Goal: Information Seeking & Learning: Learn about a topic

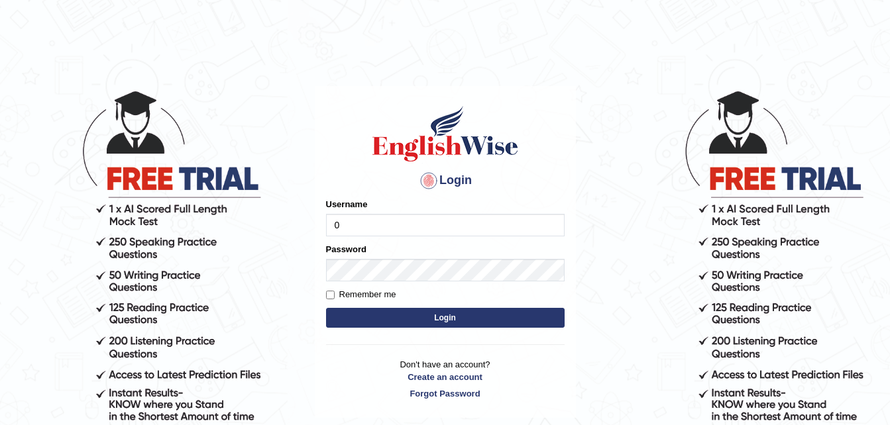
type input "0480474746"
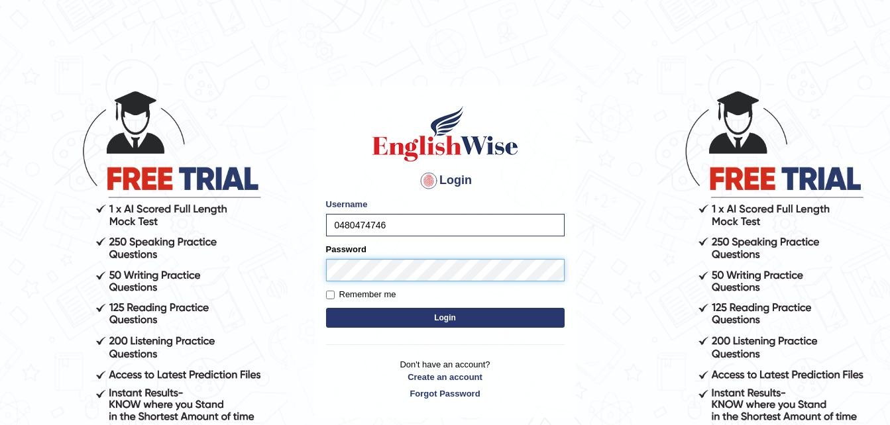
click at [326, 308] on button "Login" at bounding box center [445, 318] width 238 height 20
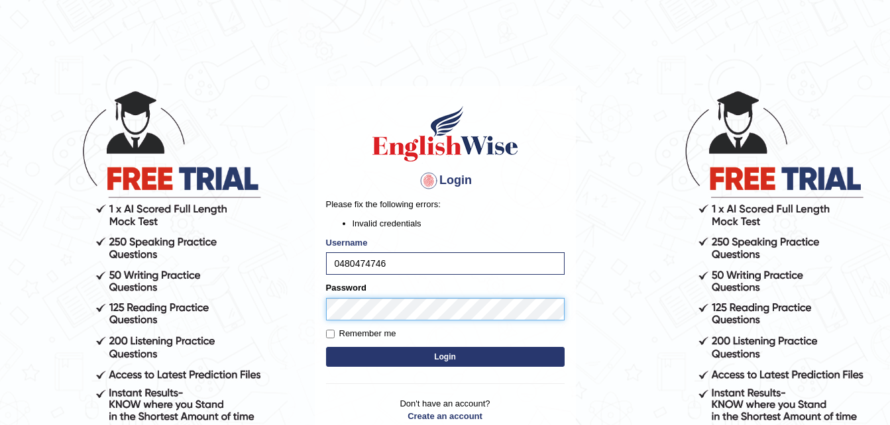
click at [310, 314] on body "Login Please fix the following errors: Invalid credentials Username 0480474746 …" at bounding box center [445, 256] width 890 height 425
click at [326, 347] on button "Login" at bounding box center [445, 357] width 238 height 20
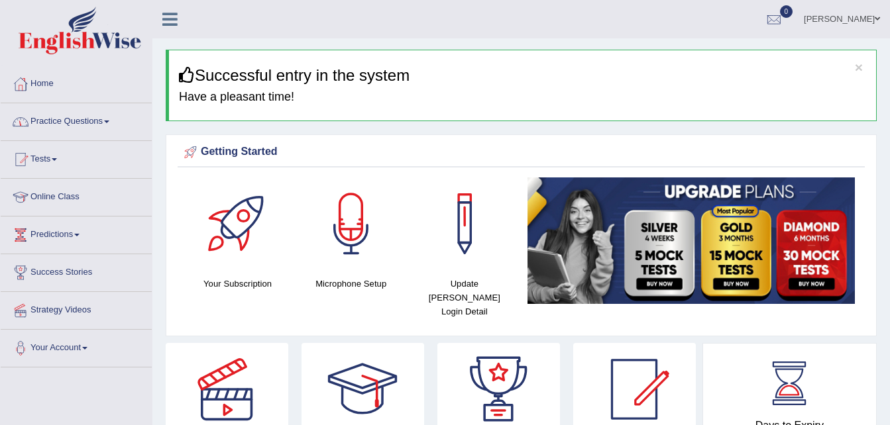
click at [55, 126] on link "Practice Questions" at bounding box center [76, 119] width 151 height 33
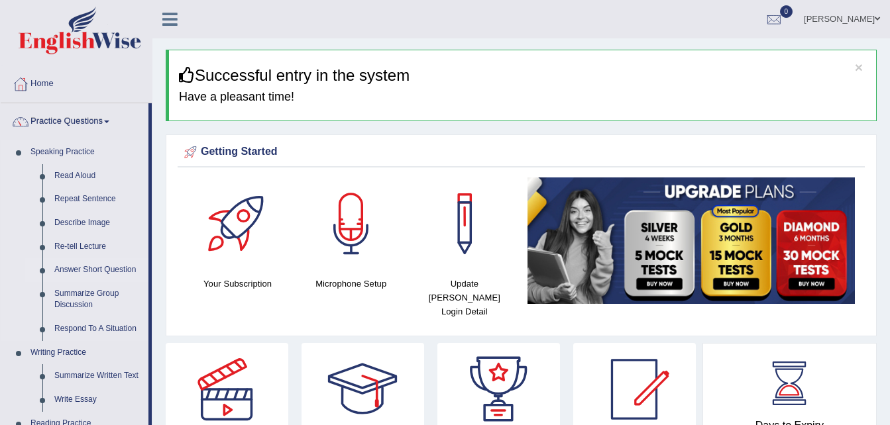
click at [91, 270] on link "Answer Short Question" at bounding box center [98, 270] width 100 height 24
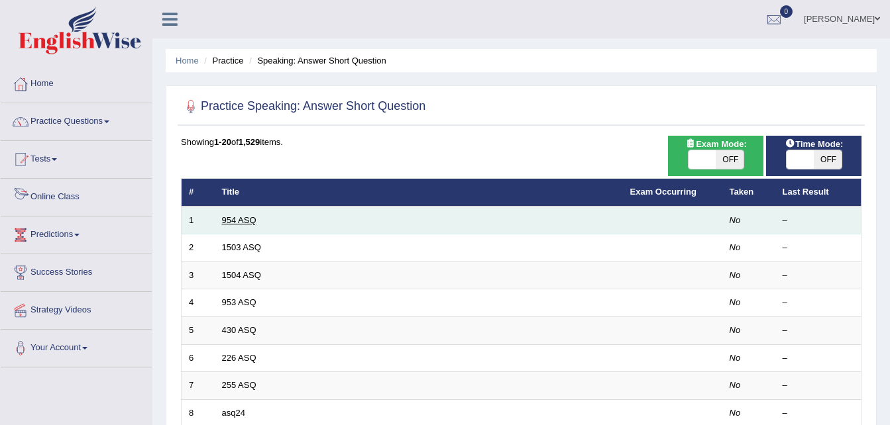
click at [227, 222] on link "954 ASQ" at bounding box center [239, 220] width 34 height 10
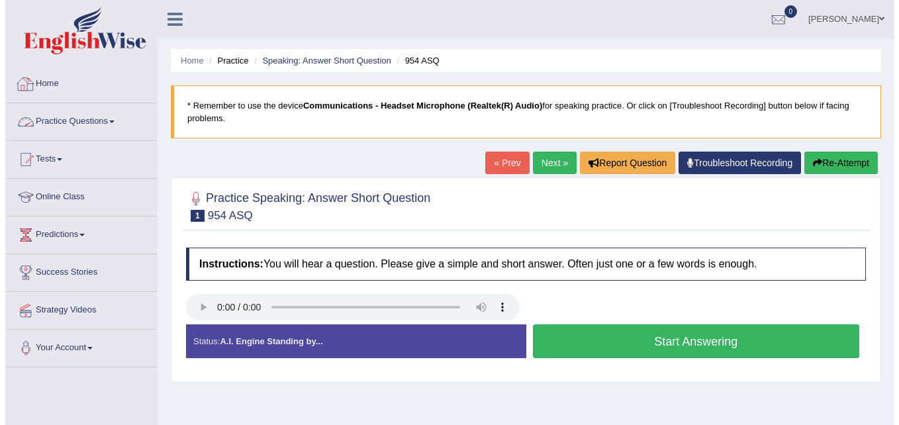
scroll to position [66, 0]
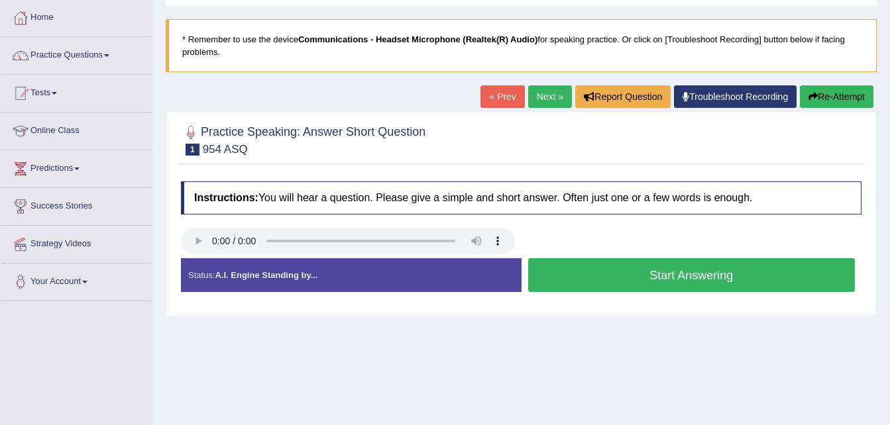
click at [578, 287] on button "Start Answering" at bounding box center [691, 275] width 327 height 34
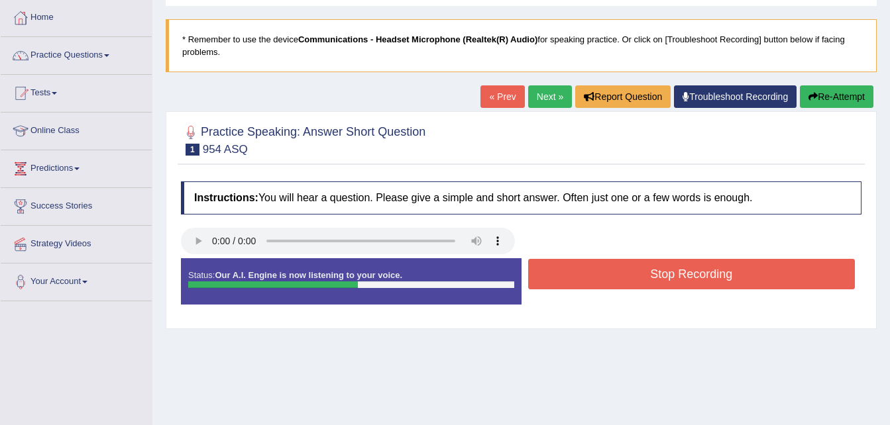
click at [582, 273] on button "Stop Recording" at bounding box center [691, 274] width 327 height 30
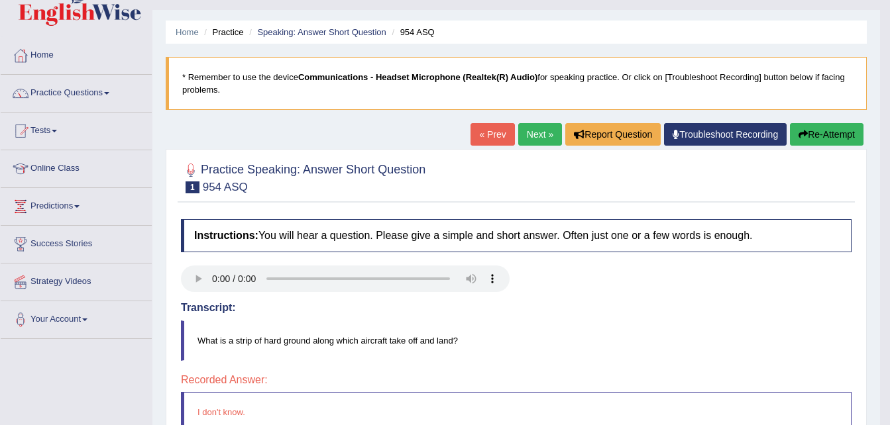
scroll to position [0, 0]
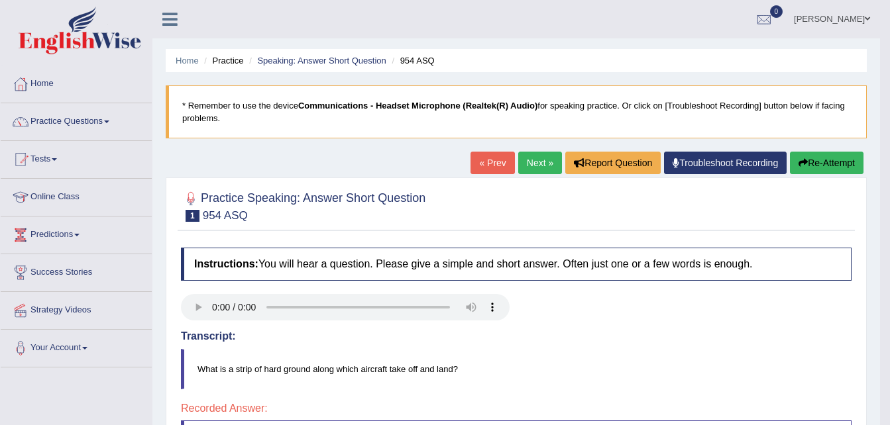
click at [536, 164] on link "Next »" at bounding box center [540, 163] width 44 height 23
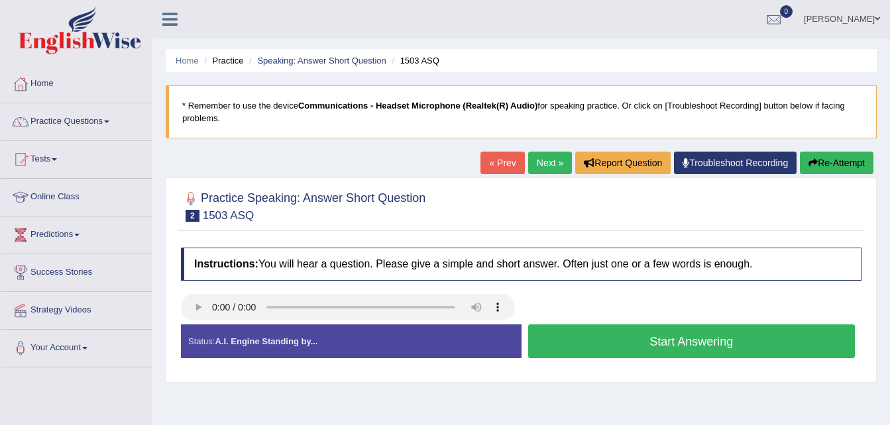
click at [569, 344] on button "Start Answering" at bounding box center [691, 342] width 327 height 34
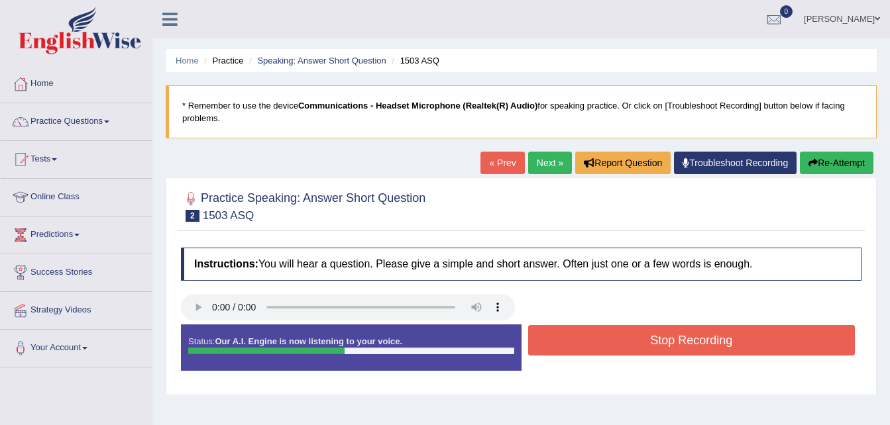
click at [569, 344] on button "Stop Recording" at bounding box center [691, 340] width 327 height 30
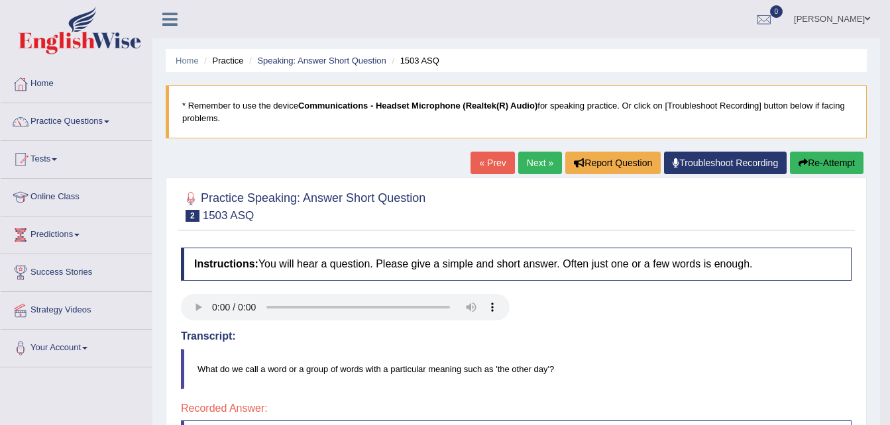
click at [537, 155] on link "Next »" at bounding box center [540, 163] width 44 height 23
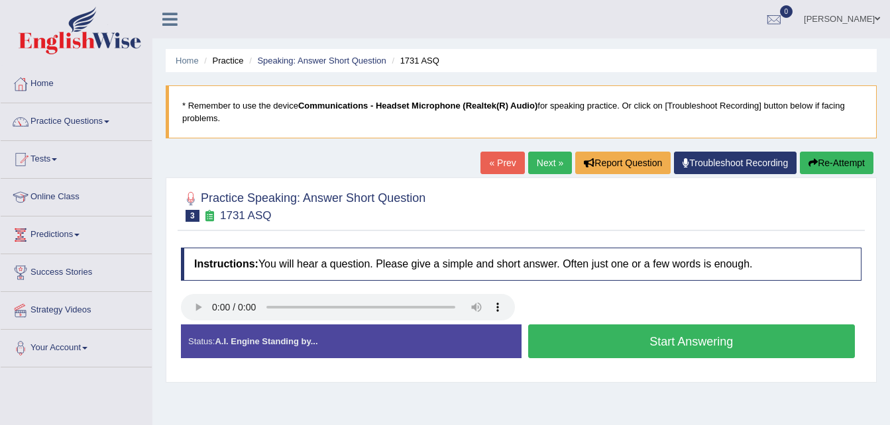
click at [615, 339] on button "Start Answering" at bounding box center [691, 342] width 327 height 34
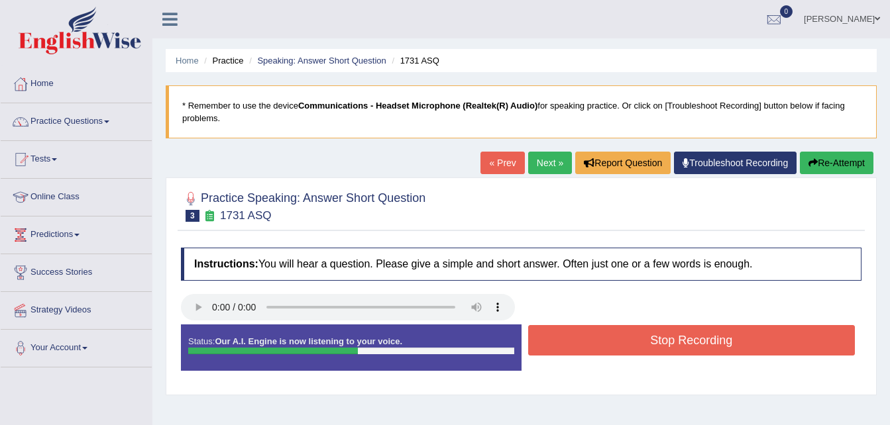
click at [615, 339] on button "Stop Recording" at bounding box center [691, 340] width 327 height 30
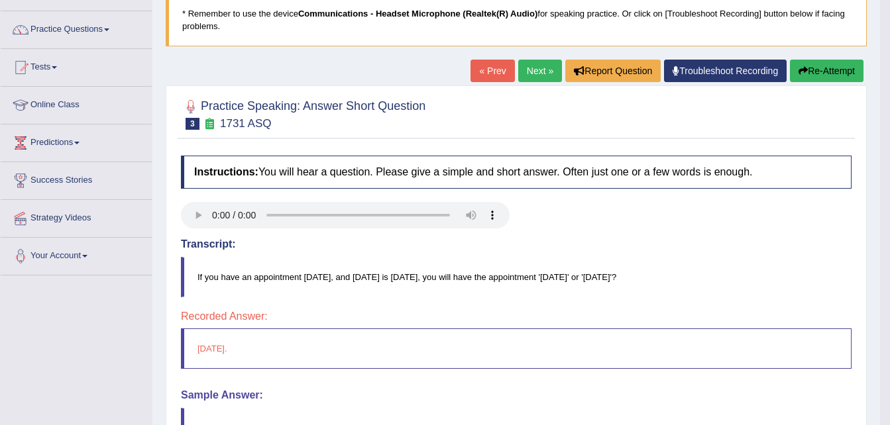
scroll to position [66, 0]
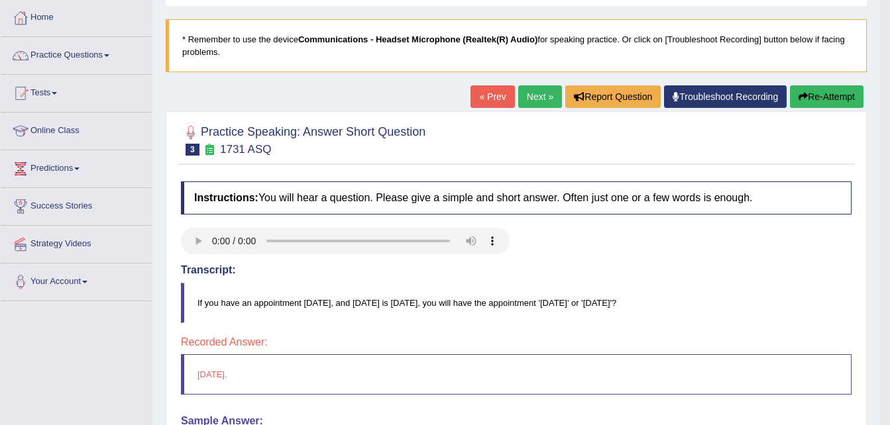
click at [531, 97] on link "Next »" at bounding box center [540, 96] width 44 height 23
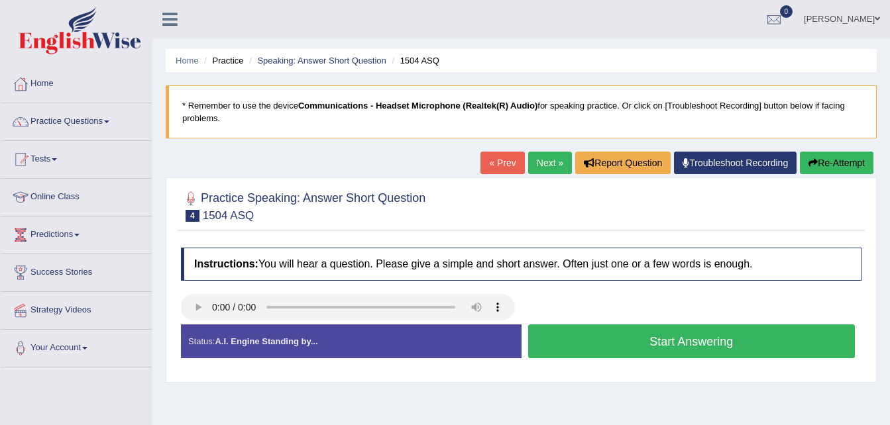
click at [615, 344] on button "Start Answering" at bounding box center [691, 342] width 327 height 34
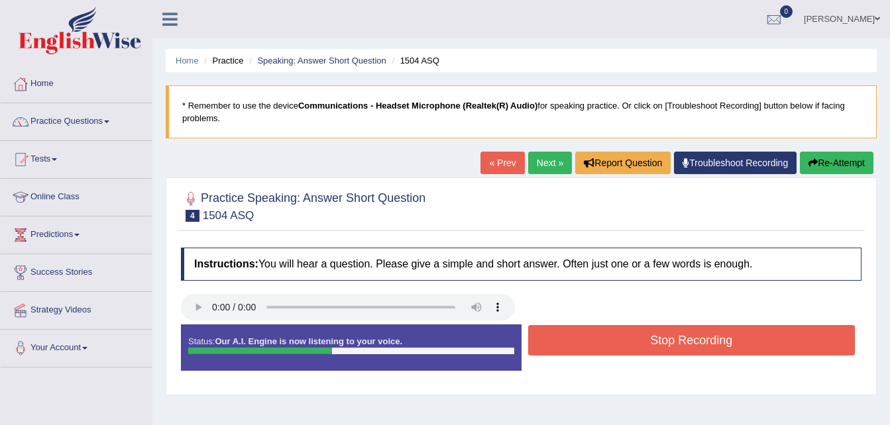
click at [633, 344] on button "Stop Recording" at bounding box center [691, 340] width 327 height 30
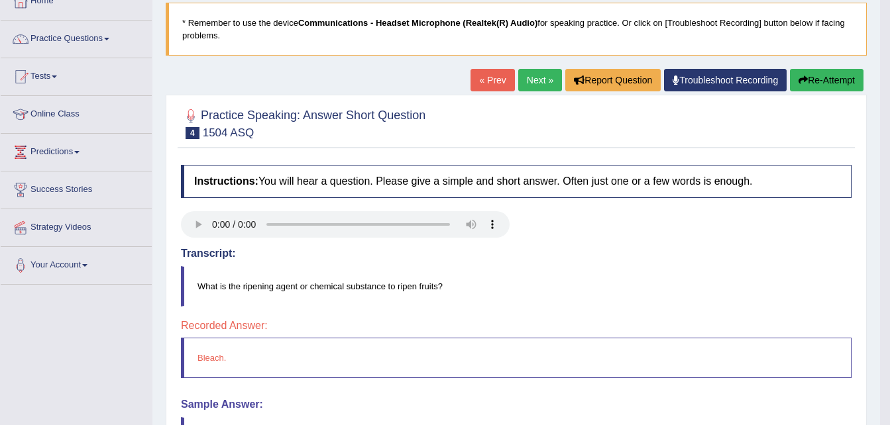
scroll to position [66, 0]
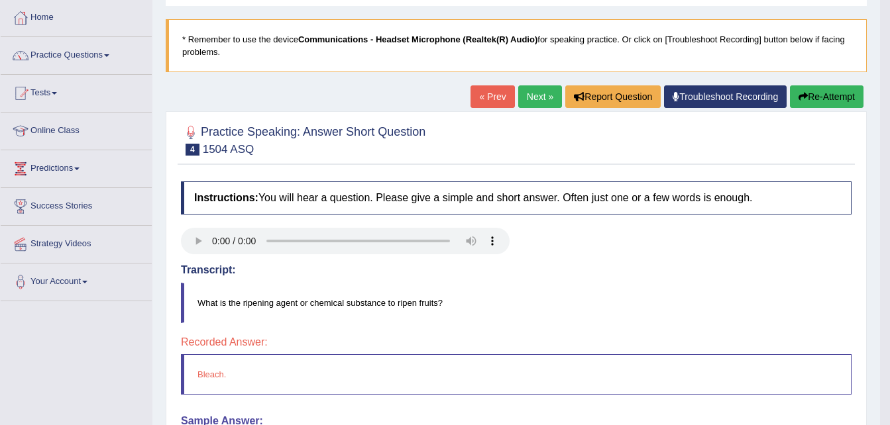
click at [538, 90] on link "Next »" at bounding box center [540, 96] width 44 height 23
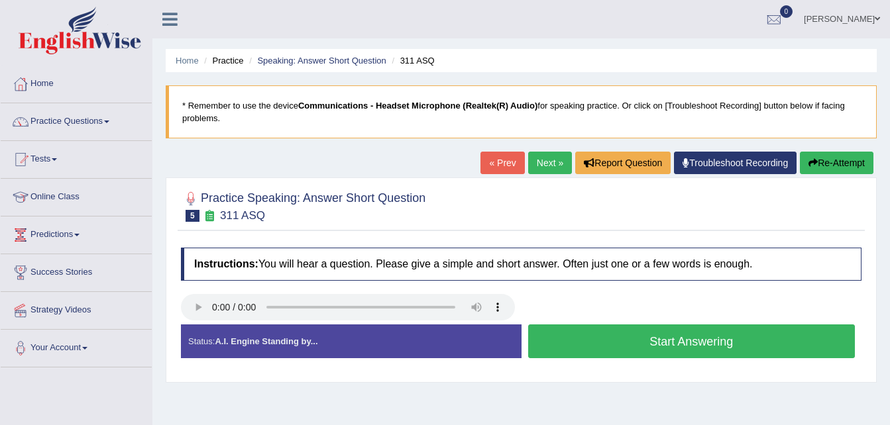
click at [621, 339] on button "Start Answering" at bounding box center [691, 342] width 327 height 34
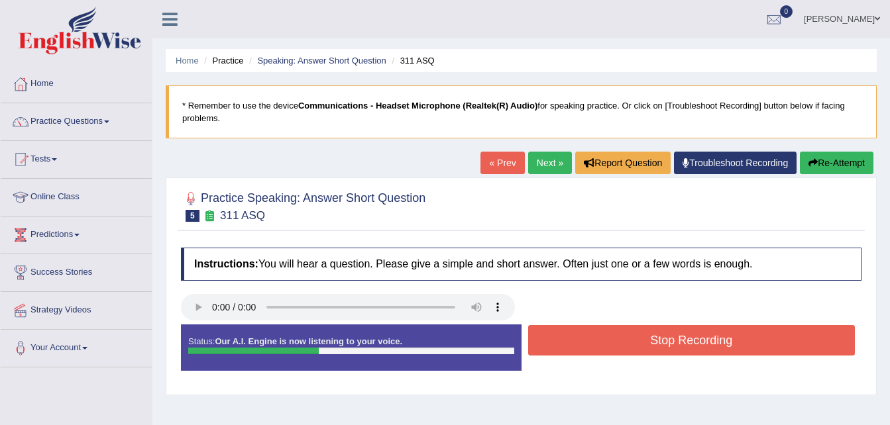
click at [674, 344] on button "Stop Recording" at bounding box center [691, 340] width 327 height 30
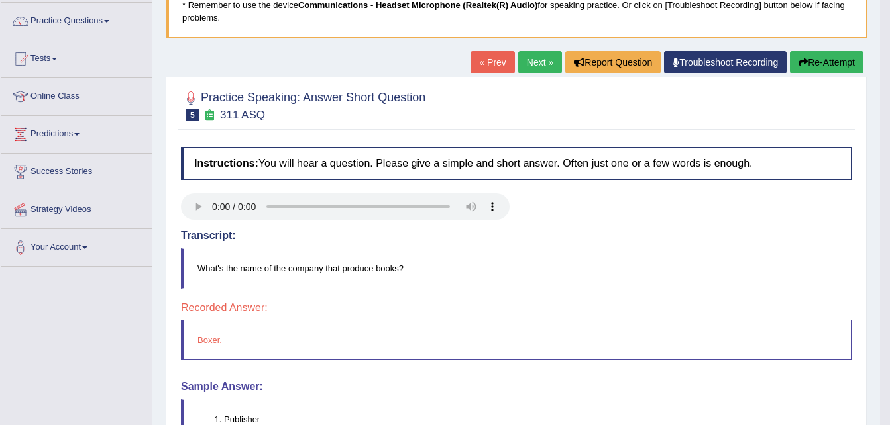
scroll to position [66, 0]
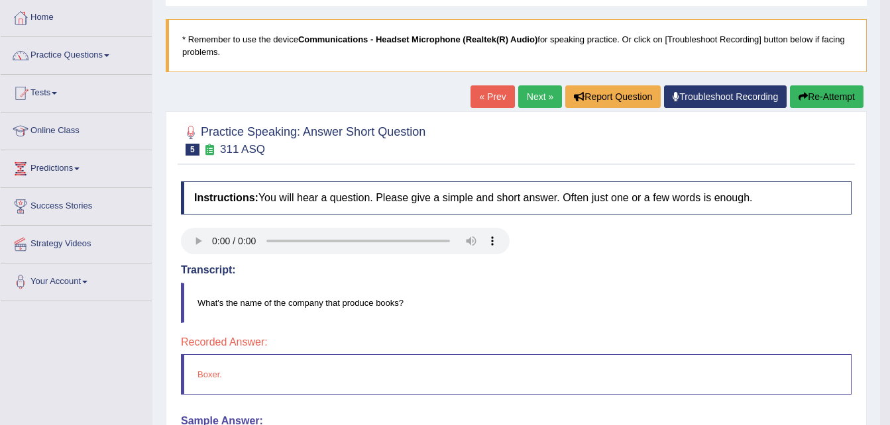
click at [536, 104] on link "Next »" at bounding box center [540, 96] width 44 height 23
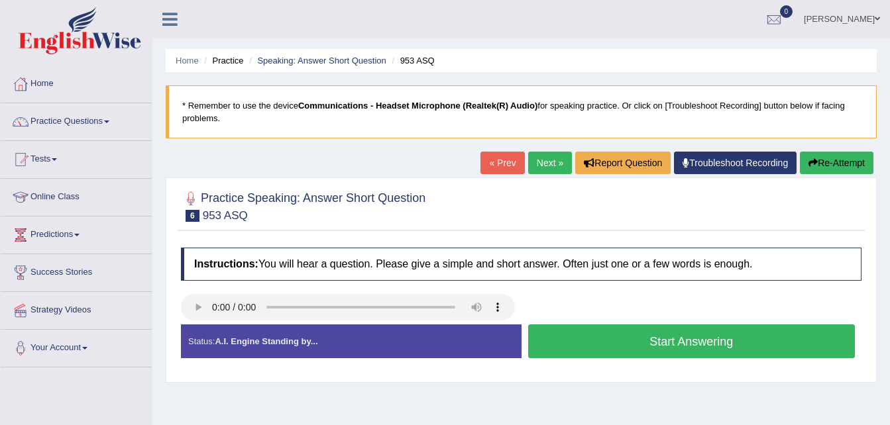
click at [627, 347] on button "Start Answering" at bounding box center [691, 342] width 327 height 34
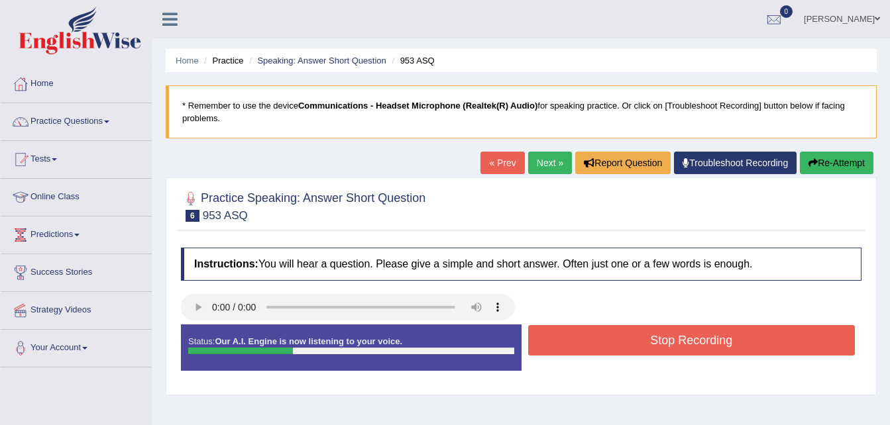
click at [627, 347] on button "Stop Recording" at bounding box center [691, 340] width 327 height 30
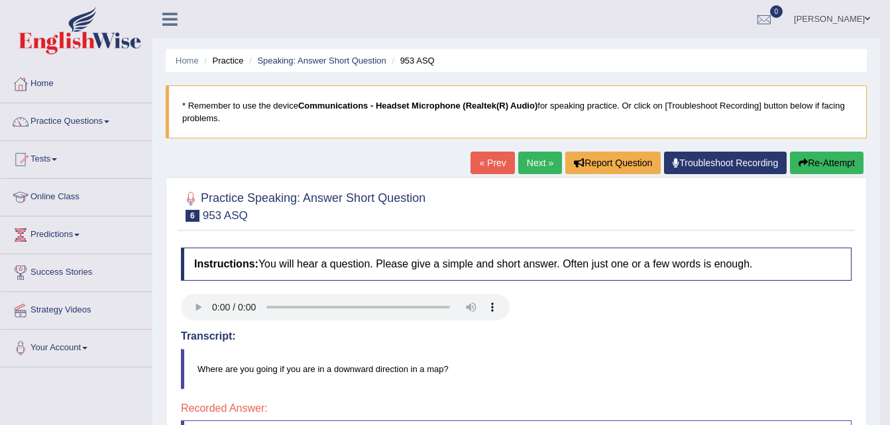
click at [537, 160] on link "Next »" at bounding box center [540, 163] width 44 height 23
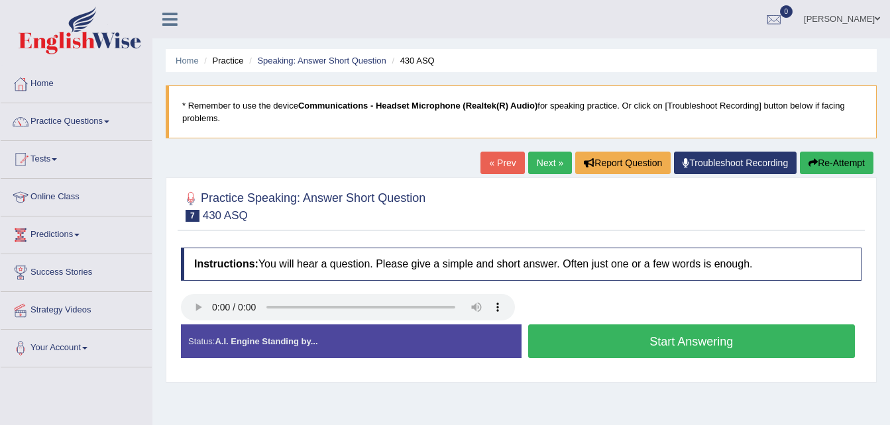
click at [688, 347] on button "Start Answering" at bounding box center [691, 342] width 327 height 34
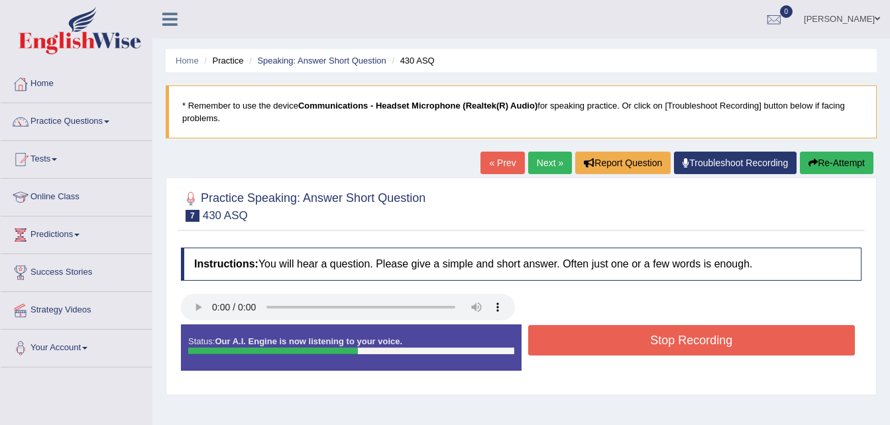
click at [646, 336] on button "Stop Recording" at bounding box center [691, 340] width 327 height 30
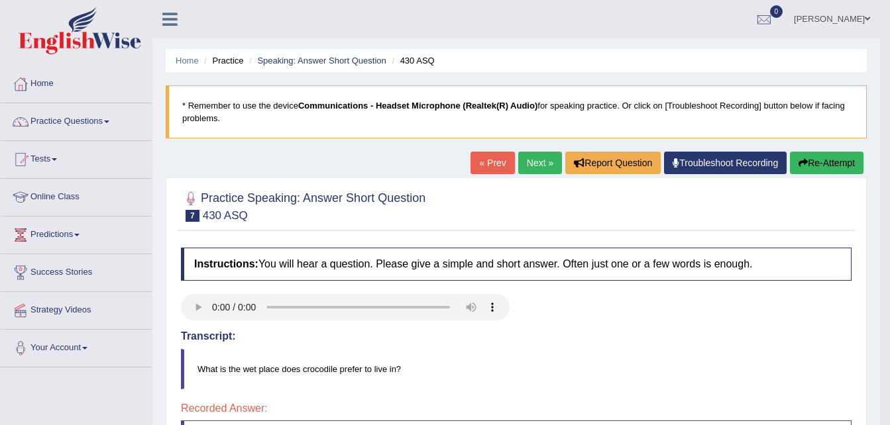
click at [533, 153] on link "Next »" at bounding box center [540, 163] width 44 height 23
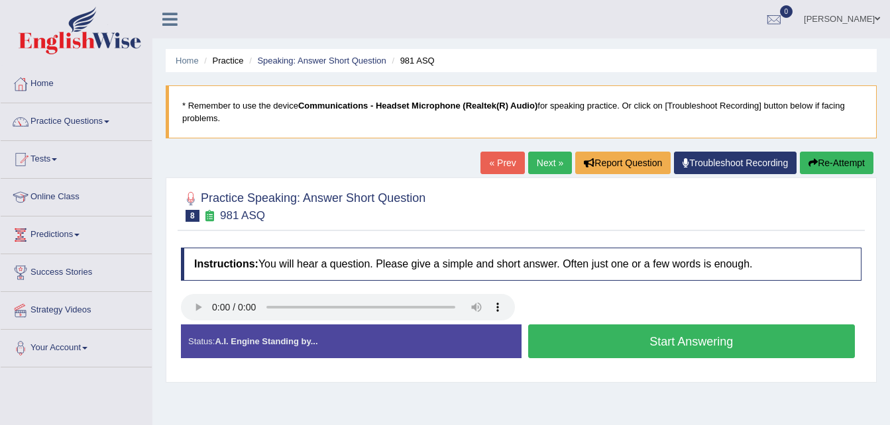
click at [650, 339] on button "Start Answering" at bounding box center [691, 342] width 327 height 34
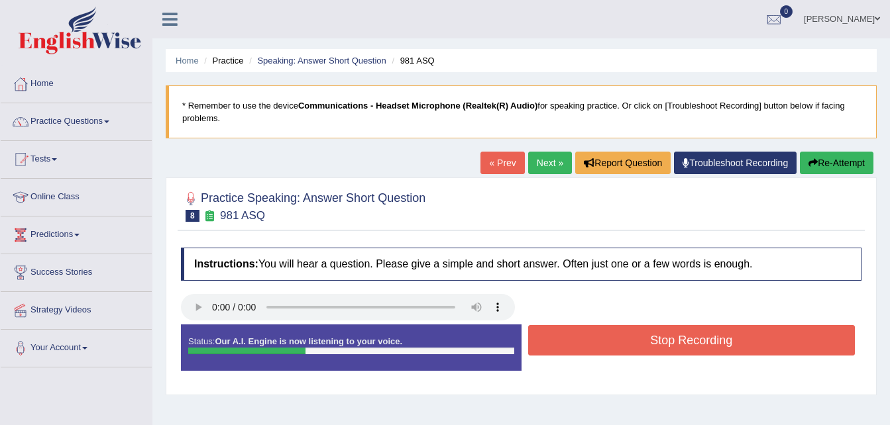
click at [650, 339] on button "Stop Recording" at bounding box center [691, 340] width 327 height 30
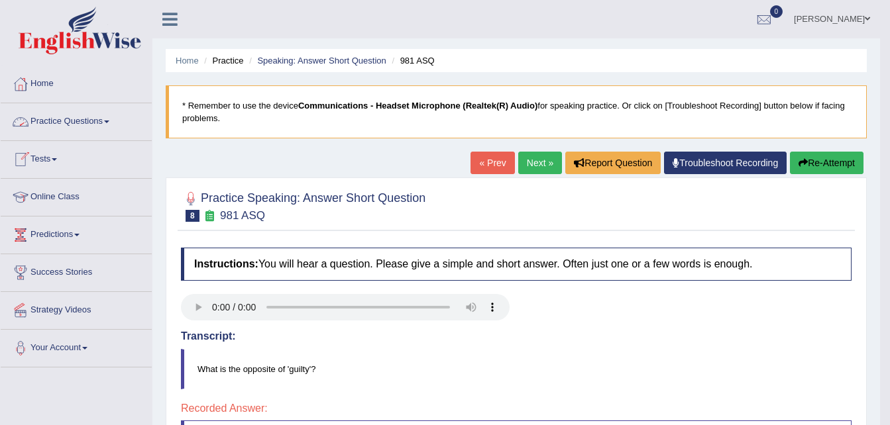
click at [62, 153] on link "Tests" at bounding box center [76, 157] width 151 height 33
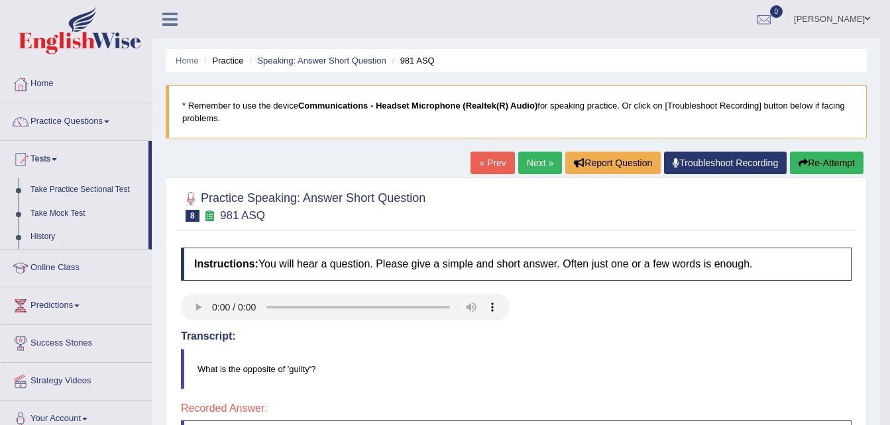
click at [78, 125] on link "Practice Questions" at bounding box center [76, 119] width 151 height 33
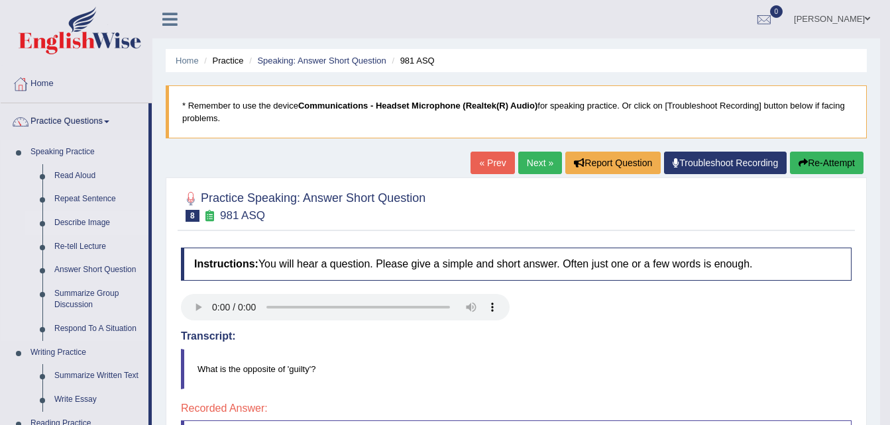
click at [89, 222] on link "Describe Image" at bounding box center [98, 223] width 100 height 24
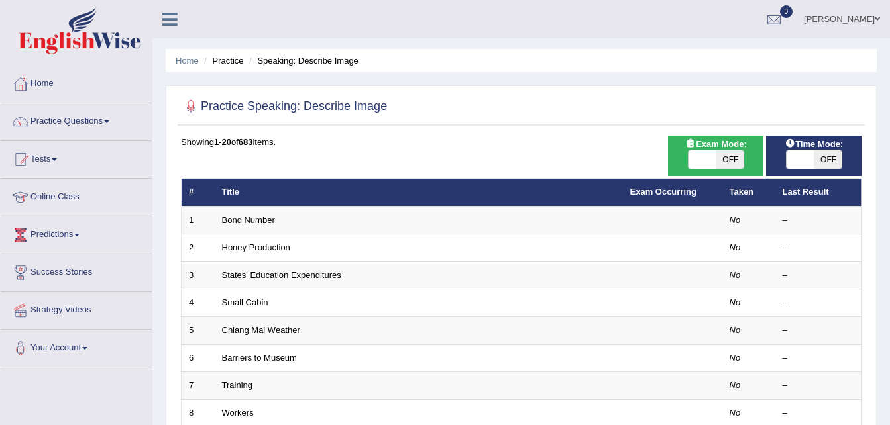
click at [250, 223] on link "Bond Number" at bounding box center [248, 220] width 53 height 10
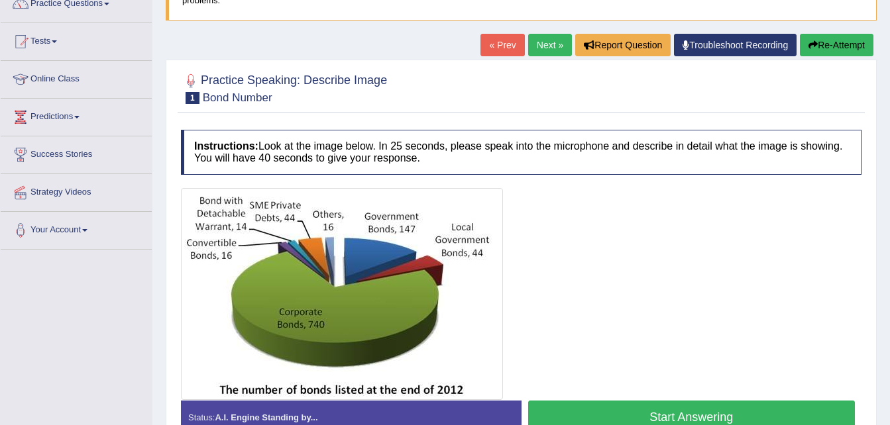
scroll to position [199, 0]
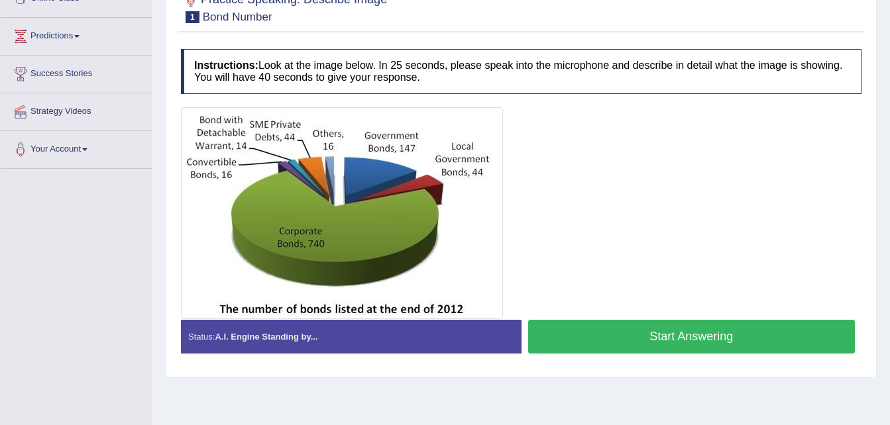
click at [787, 340] on button "Start Answering" at bounding box center [691, 337] width 327 height 34
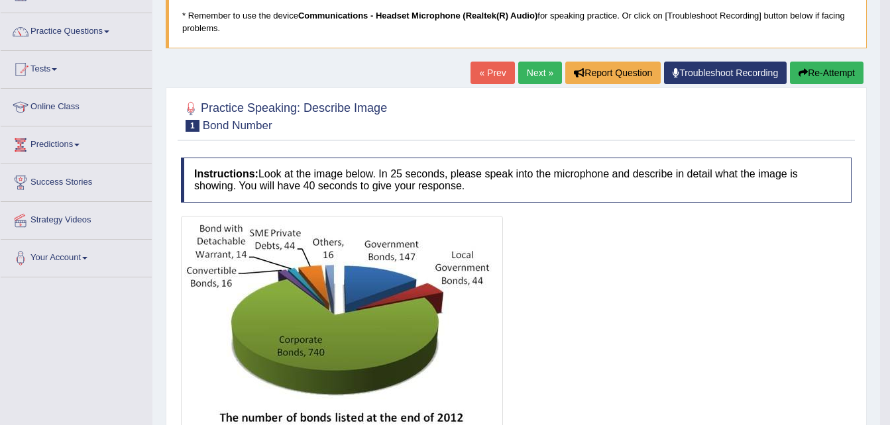
scroll to position [77, 0]
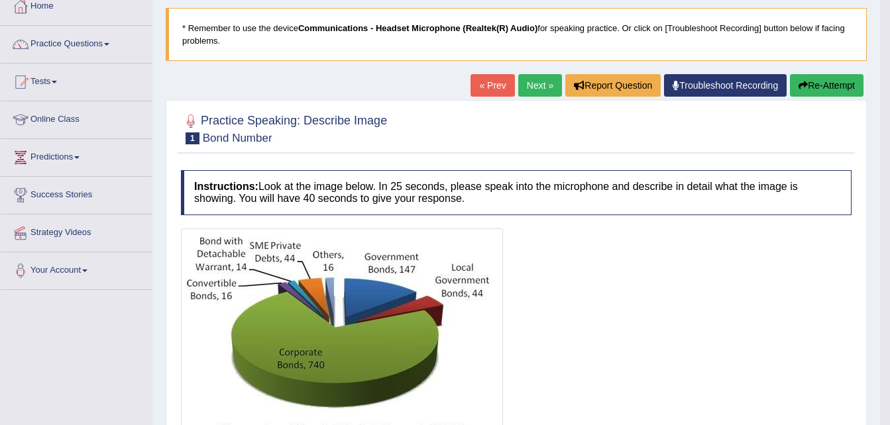
click at [526, 89] on link "Next »" at bounding box center [540, 85] width 44 height 23
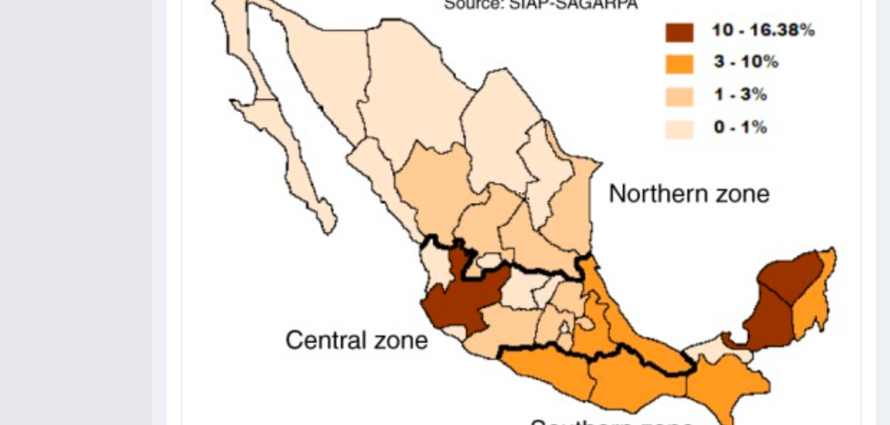
scroll to position [430, 0]
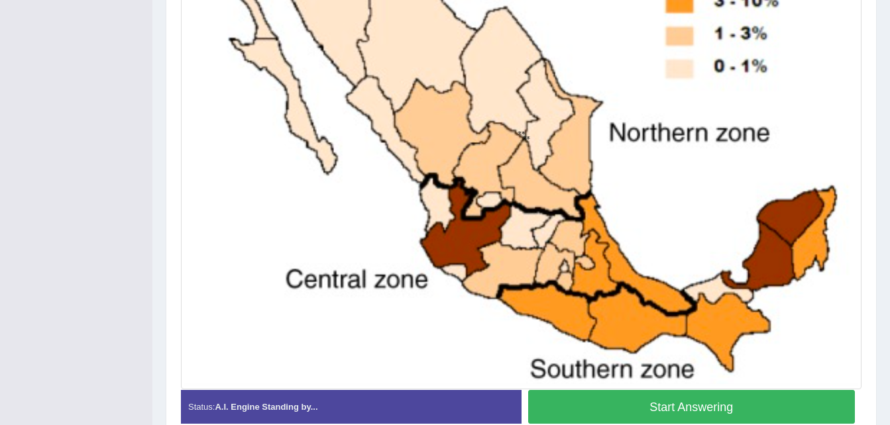
click at [697, 407] on button "Start Answering" at bounding box center [691, 407] width 327 height 34
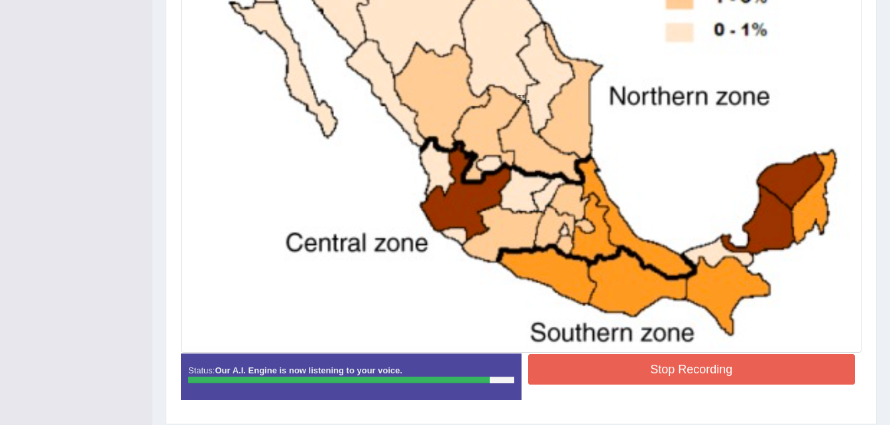
scroll to position [509, 0]
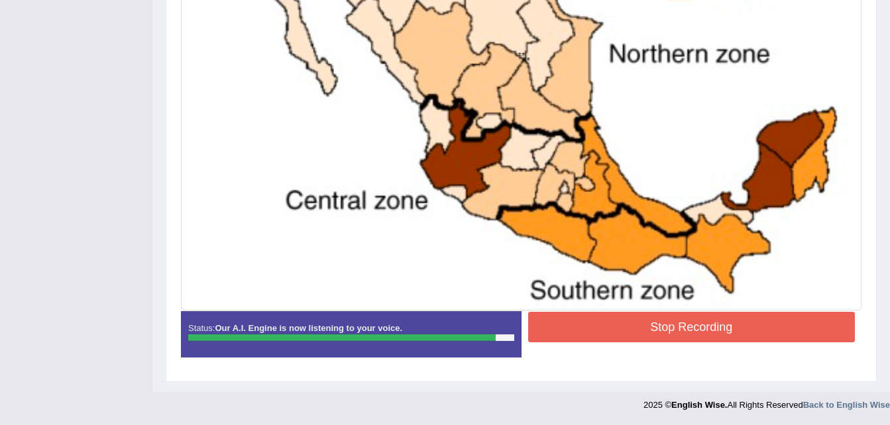
click at [651, 333] on button "Stop Recording" at bounding box center [691, 327] width 327 height 30
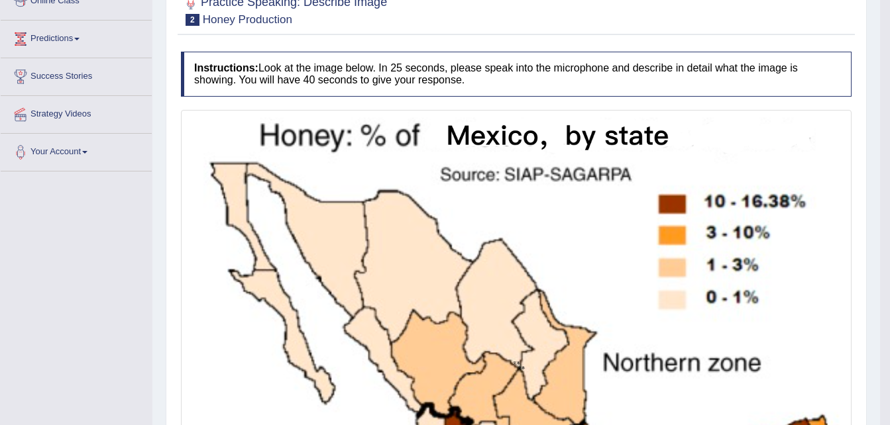
scroll to position [41, 0]
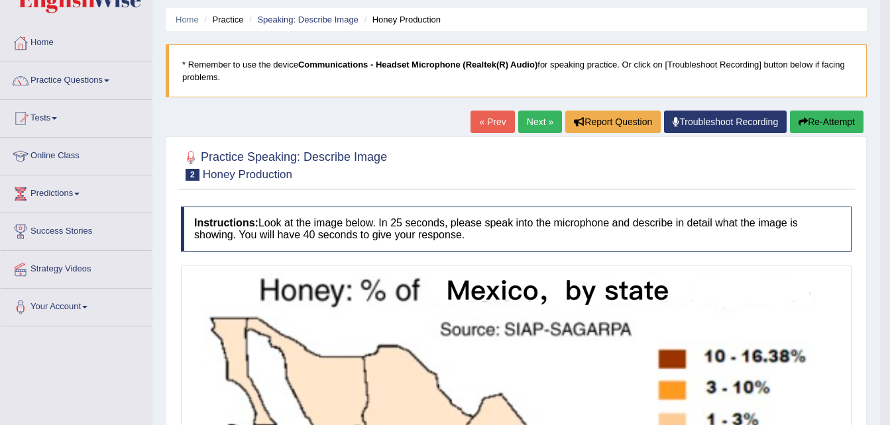
click at [536, 125] on link "Next »" at bounding box center [540, 122] width 44 height 23
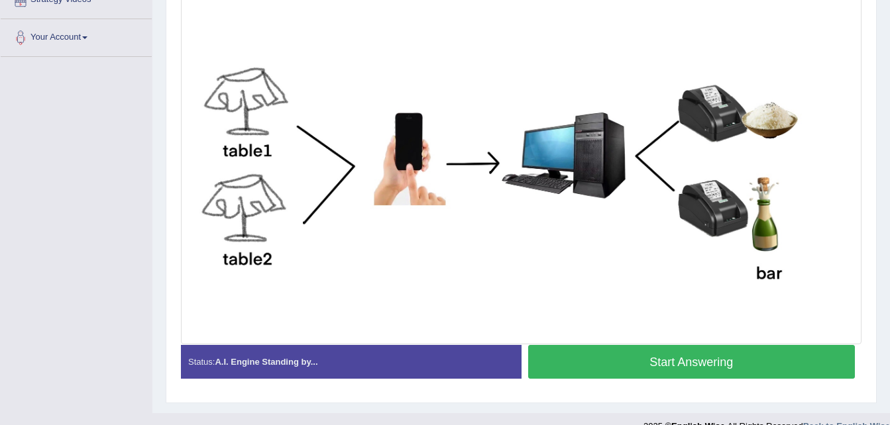
scroll to position [331, 0]
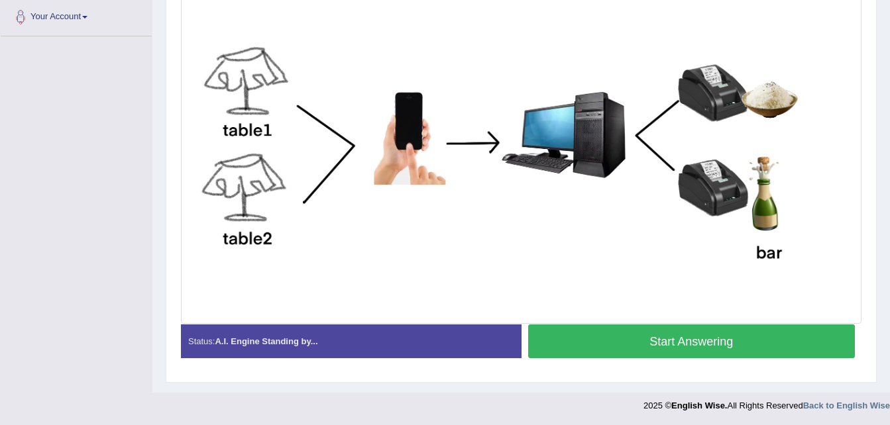
click at [701, 341] on button "Start Answering" at bounding box center [691, 342] width 327 height 34
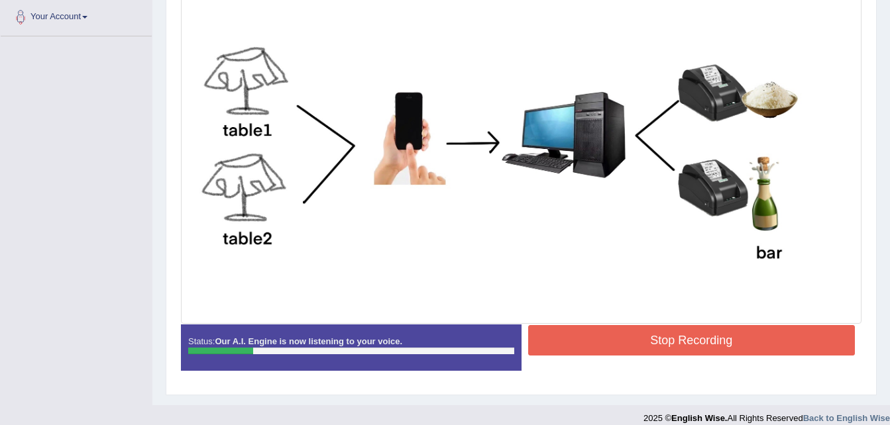
click at [592, 345] on button "Stop Recording" at bounding box center [691, 340] width 327 height 30
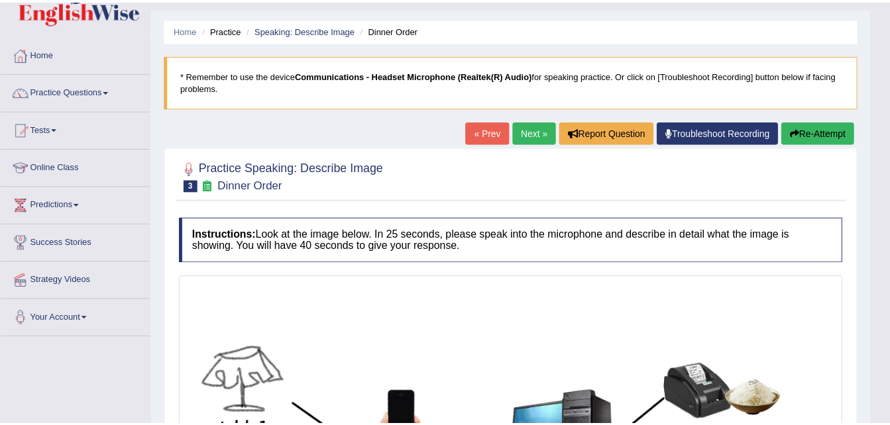
scroll to position [13, 0]
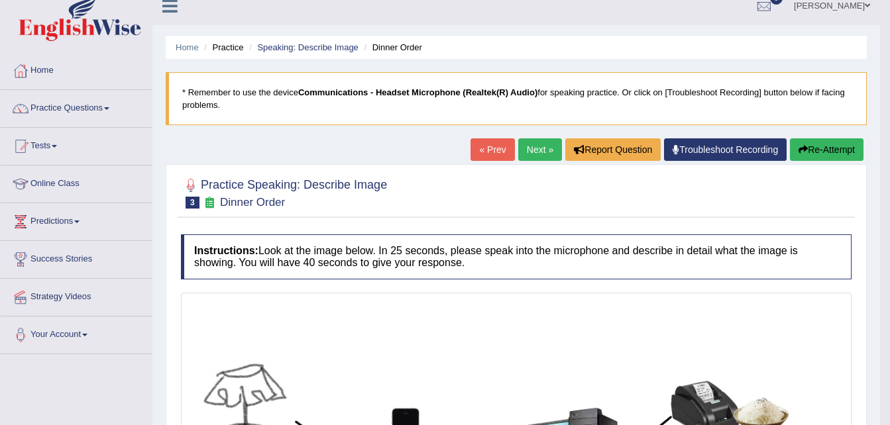
click at [820, 149] on body "Toggle navigation Home Practice Questions Speaking Practice Read Aloud Repeat S…" at bounding box center [445, 199] width 890 height 425
click at [825, 149] on button "Re-Attempt" at bounding box center [827, 149] width 74 height 23
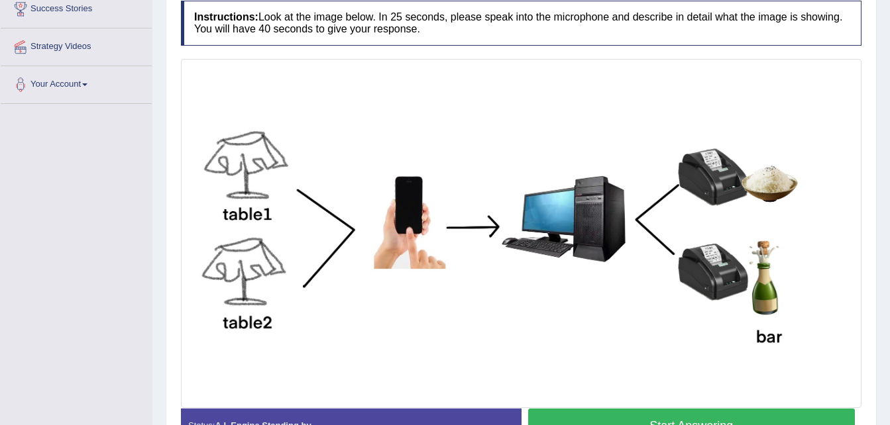
scroll to position [309, 0]
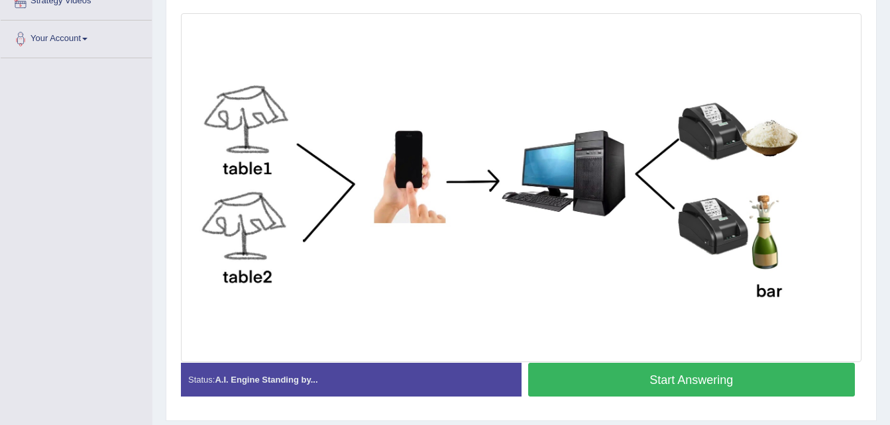
click at [662, 383] on button "Start Answering" at bounding box center [691, 380] width 327 height 34
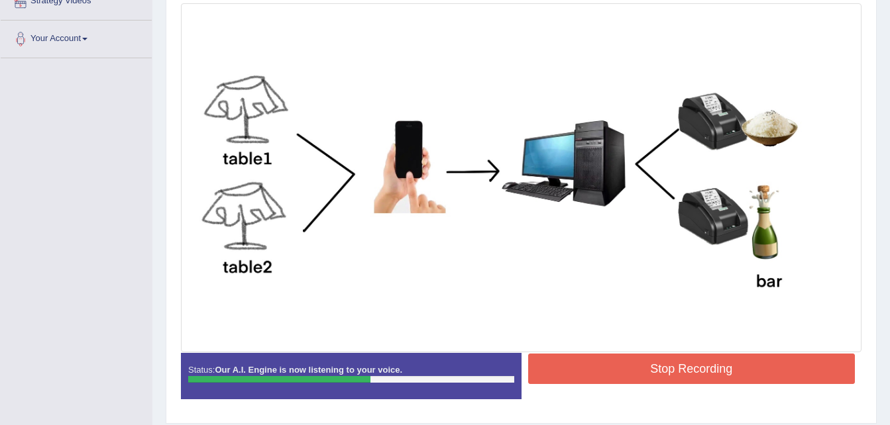
click at [672, 371] on button "Stop Recording" at bounding box center [691, 369] width 327 height 30
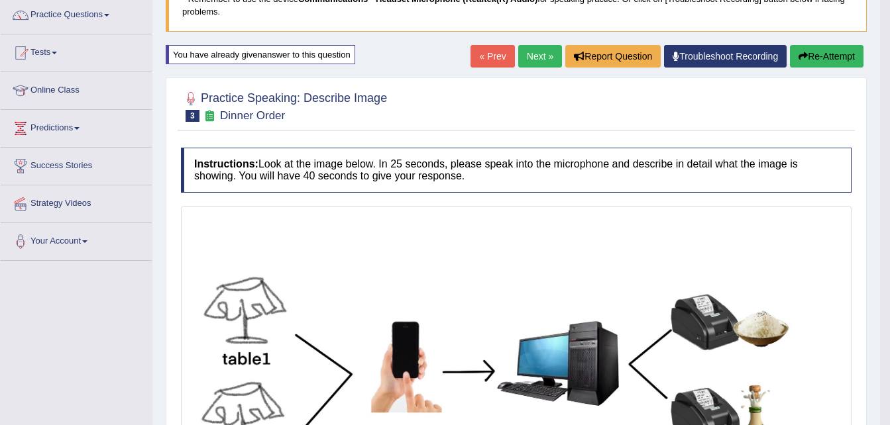
scroll to position [27, 0]
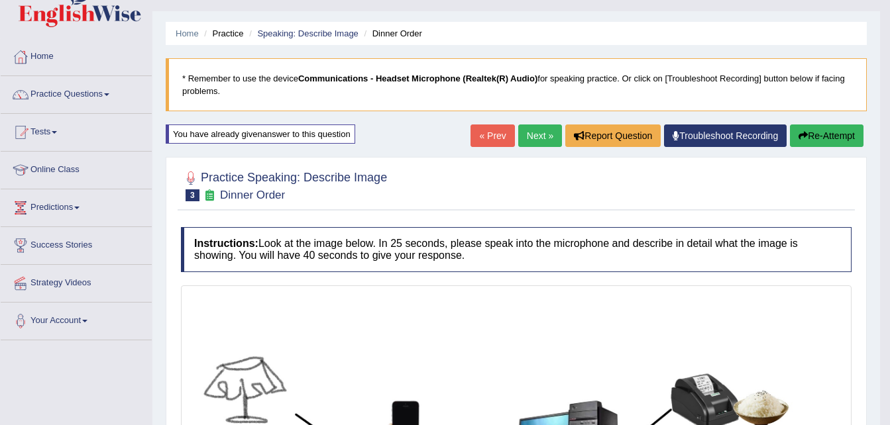
click at [542, 140] on link "Next »" at bounding box center [540, 136] width 44 height 23
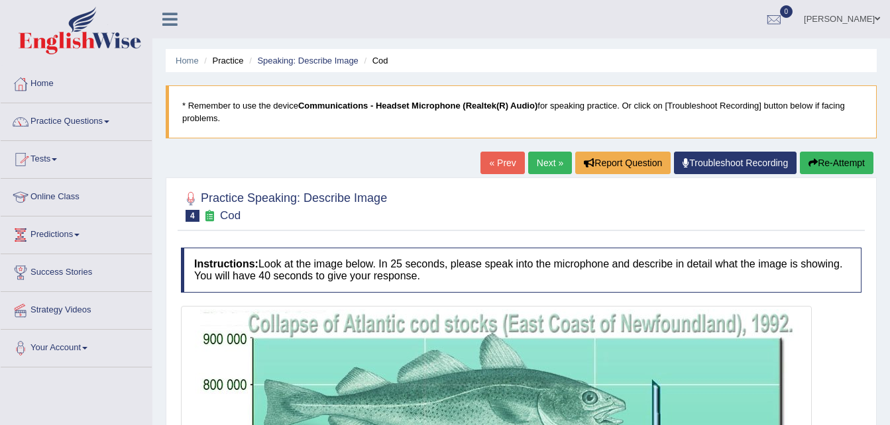
click at [56, 123] on link "Practice Questions" at bounding box center [76, 119] width 151 height 33
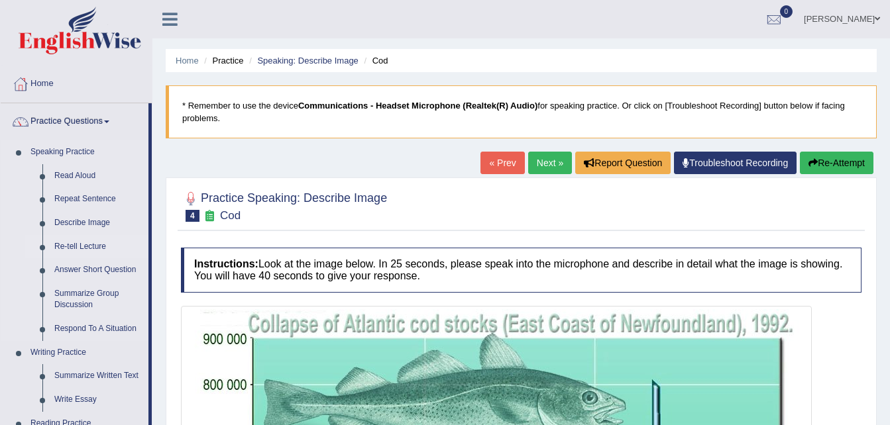
click at [89, 252] on link "Re-tell Lecture" at bounding box center [98, 247] width 100 height 24
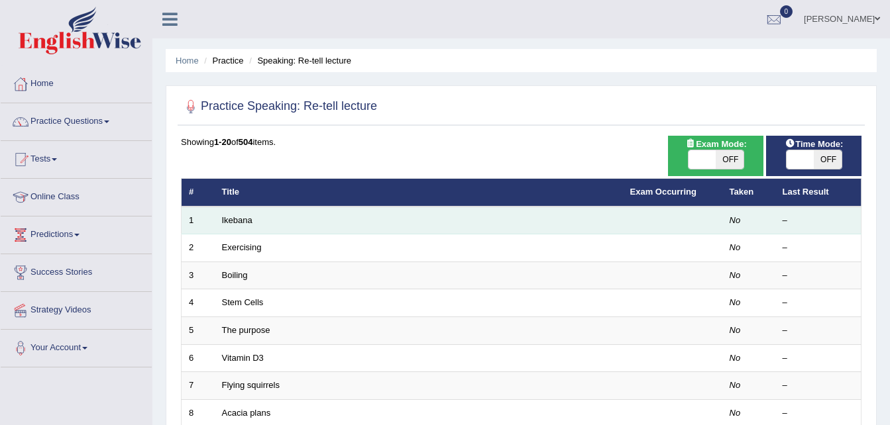
click at [254, 219] on td "Ikebana" at bounding box center [419, 221] width 408 height 28
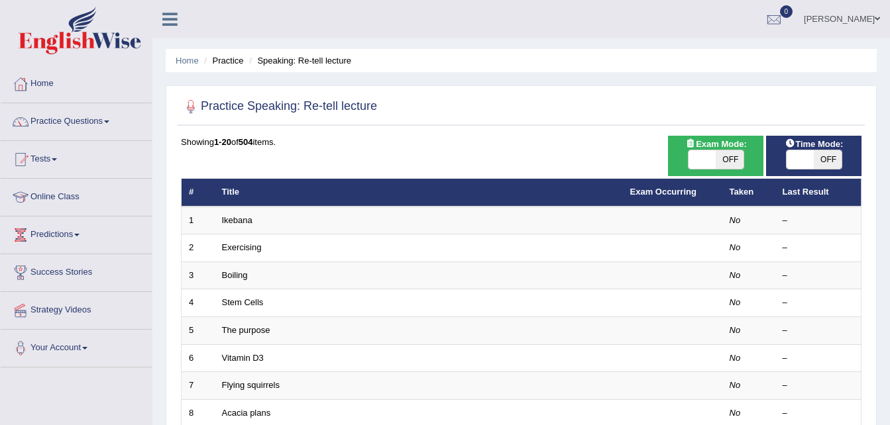
click at [731, 160] on span "OFF" at bounding box center [729, 159] width 28 height 19
checkbox input "true"
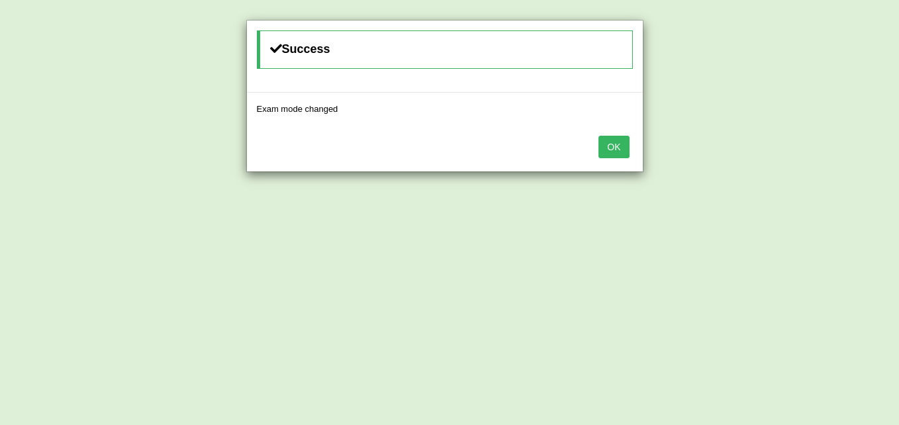
click at [615, 154] on button "OK" at bounding box center [614, 147] width 30 height 23
click at [614, 150] on button "OK" at bounding box center [614, 147] width 30 height 23
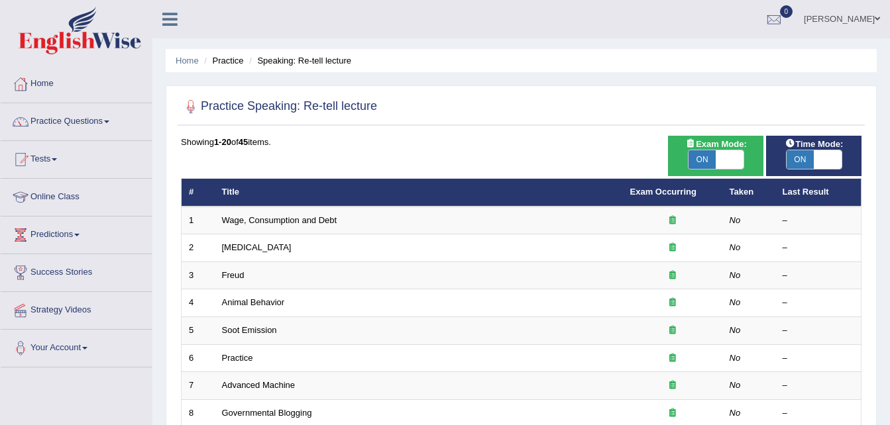
scroll to position [66, 0]
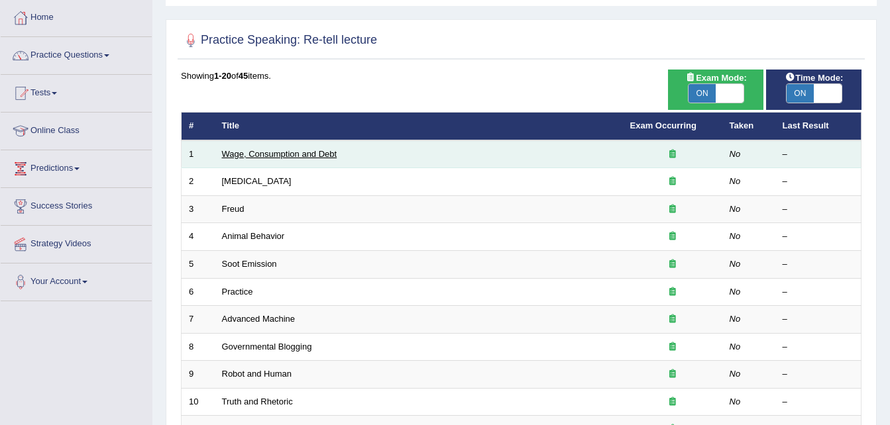
click at [281, 152] on link "Wage, Consumption and Debt" at bounding box center [279, 154] width 115 height 10
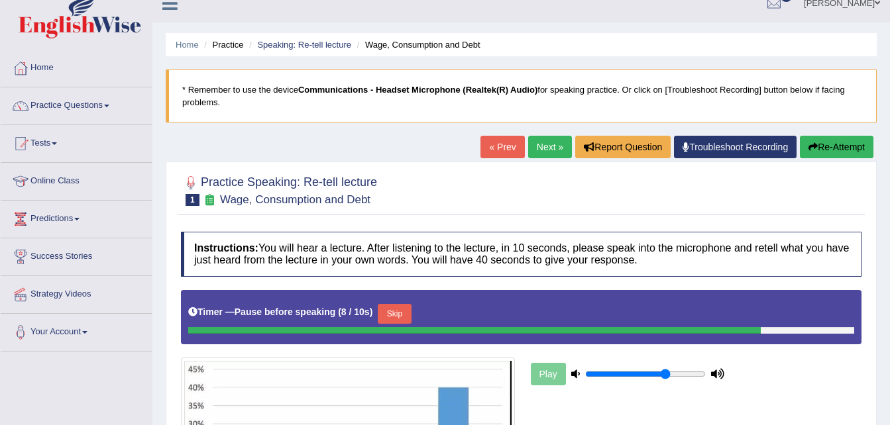
scroll to position [5, 0]
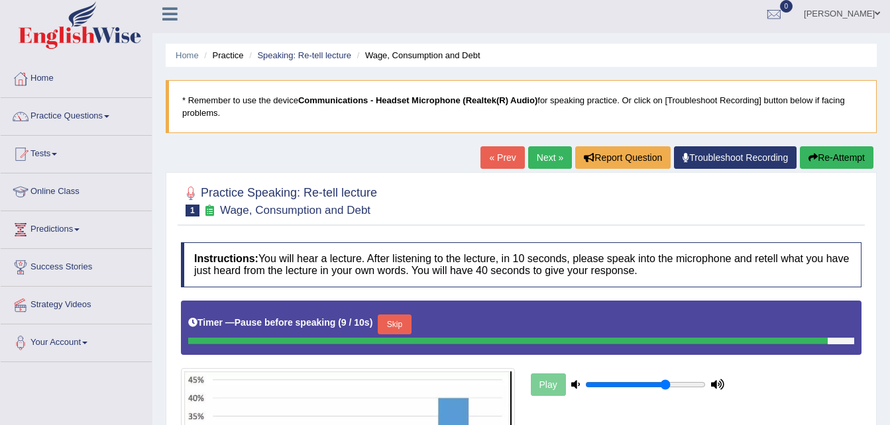
click at [551, 157] on link "Next »" at bounding box center [550, 157] width 44 height 23
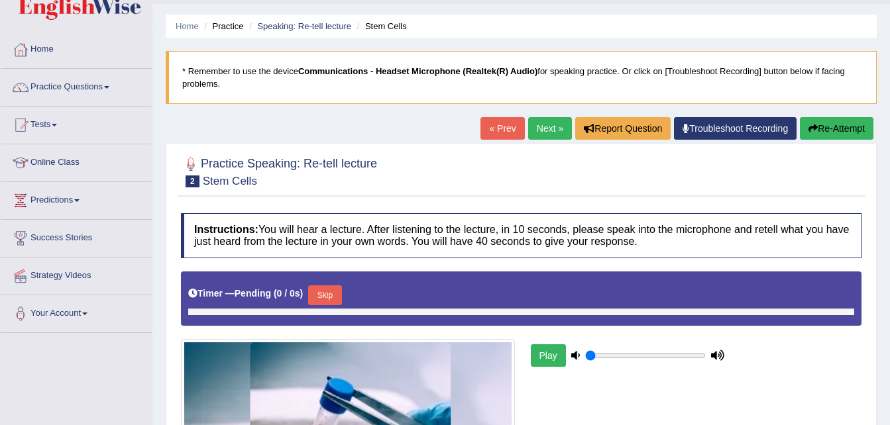
scroll to position [132, 0]
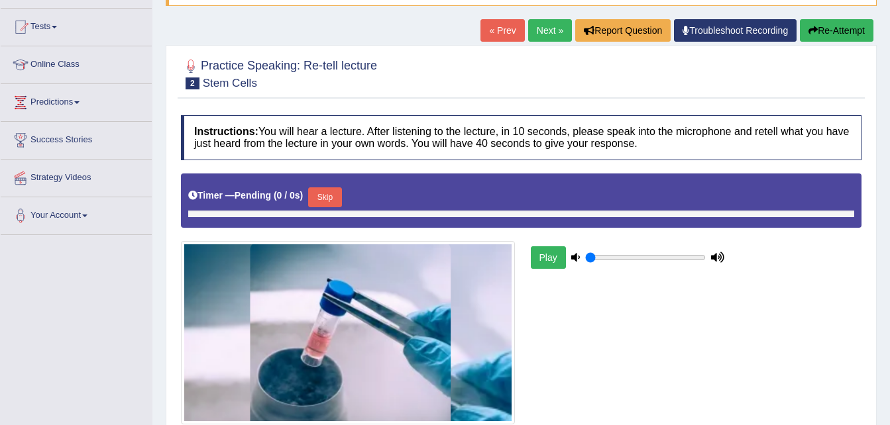
type input "0.7"
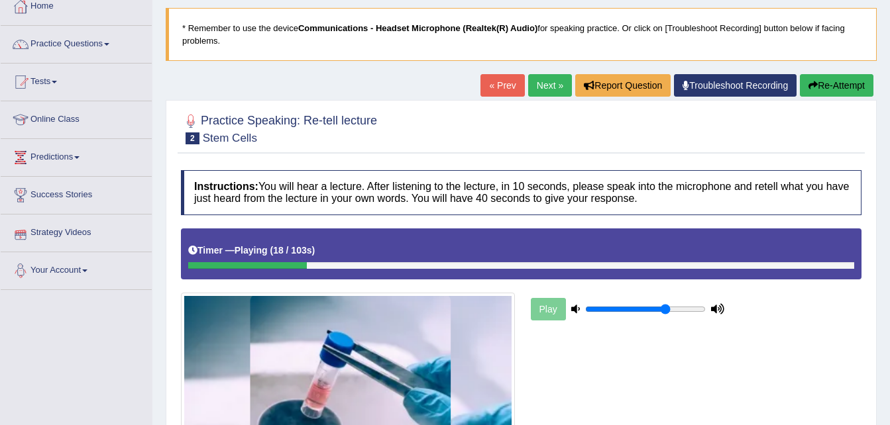
scroll to position [66, 0]
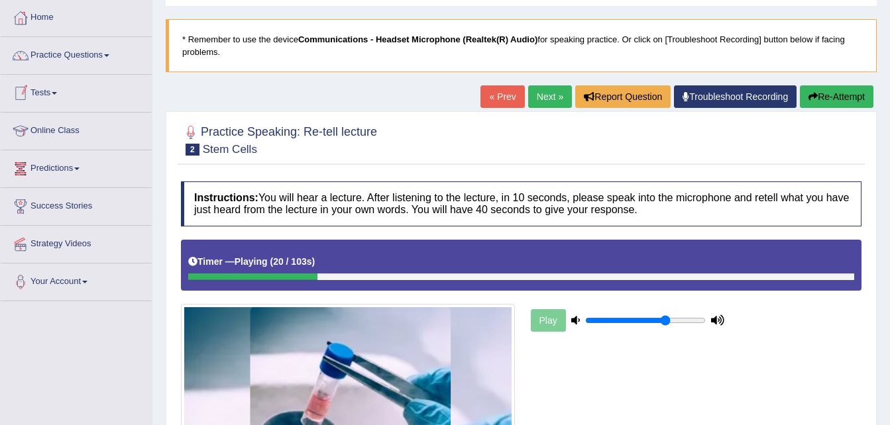
click at [37, 87] on link "Tests" at bounding box center [76, 91] width 151 height 33
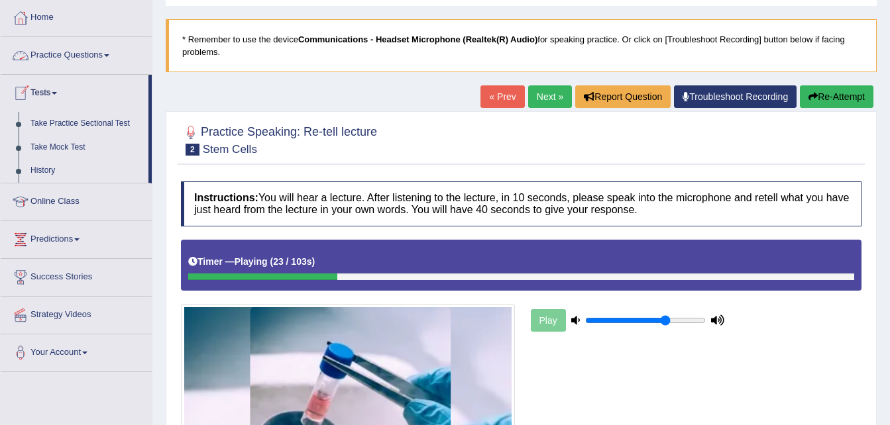
click at [81, 54] on link "Practice Questions" at bounding box center [76, 53] width 151 height 33
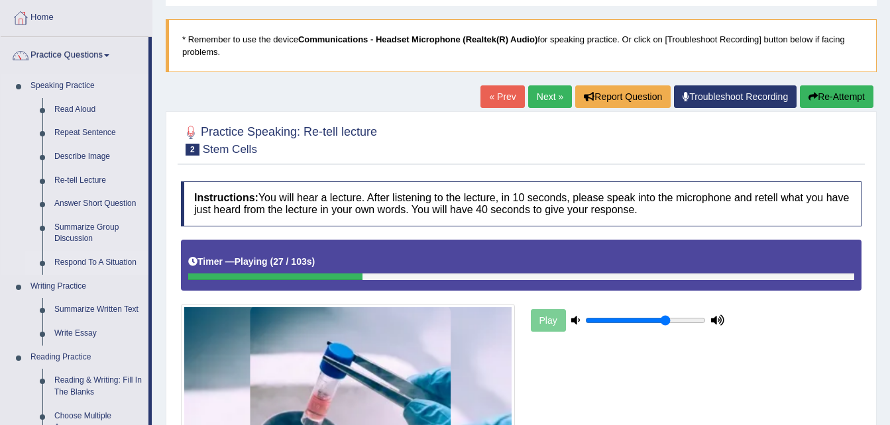
click at [111, 264] on link "Respond To A Situation" at bounding box center [98, 263] width 100 height 24
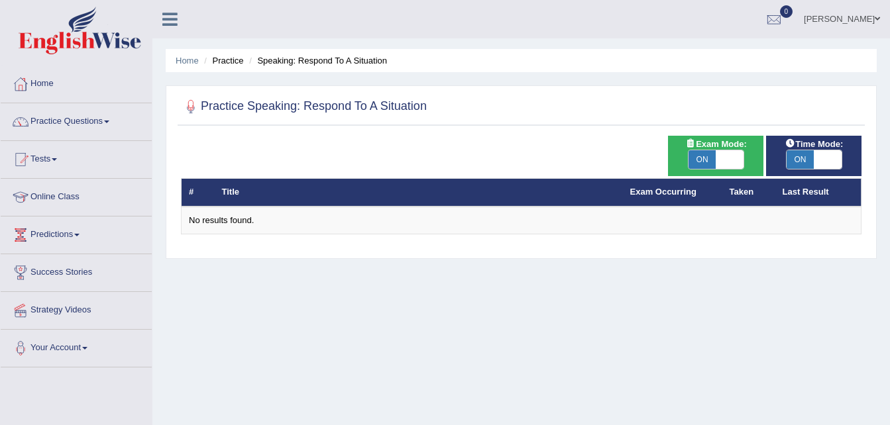
click at [699, 165] on span "ON" at bounding box center [702, 159] width 28 height 19
checkbox input "false"
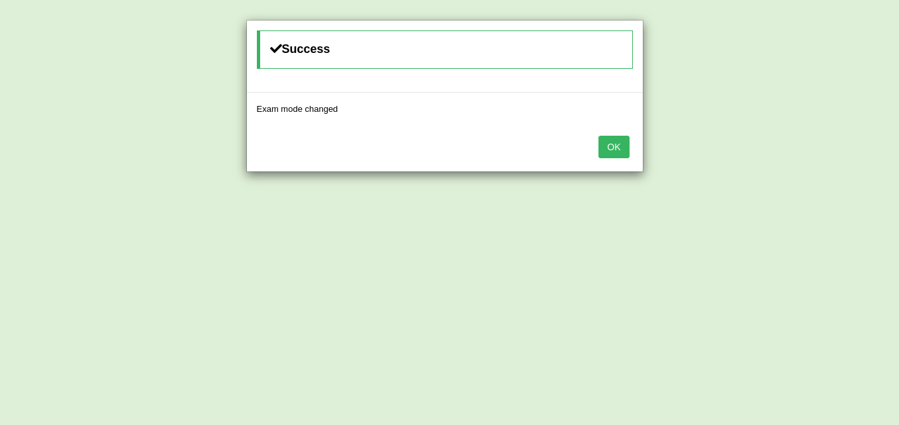
click at [627, 158] on div "OK" at bounding box center [445, 148] width 396 height 46
click at [621, 150] on button "OK" at bounding box center [614, 147] width 30 height 23
click at [626, 158] on button "OK" at bounding box center [614, 147] width 30 height 23
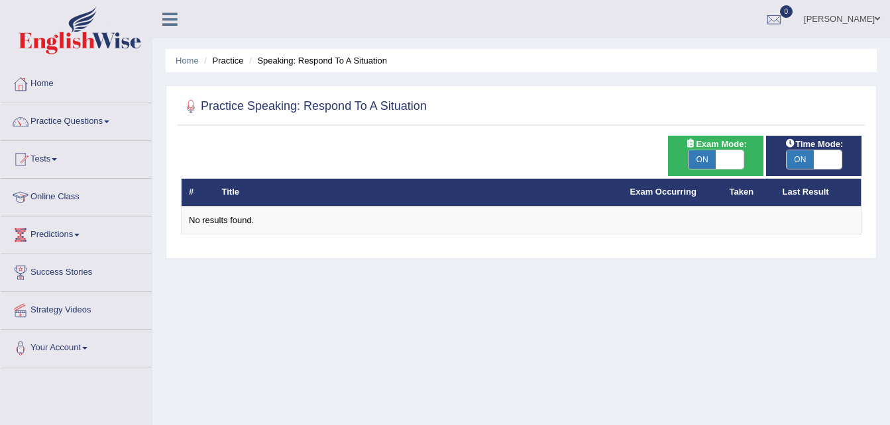
click at [703, 160] on span "ON" at bounding box center [702, 159] width 28 height 19
checkbox input "false"
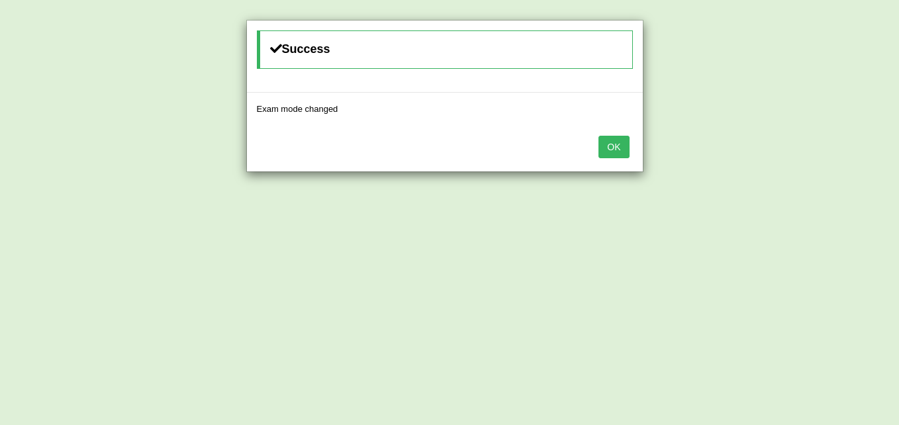
click at [619, 144] on button "OK" at bounding box center [614, 147] width 30 height 23
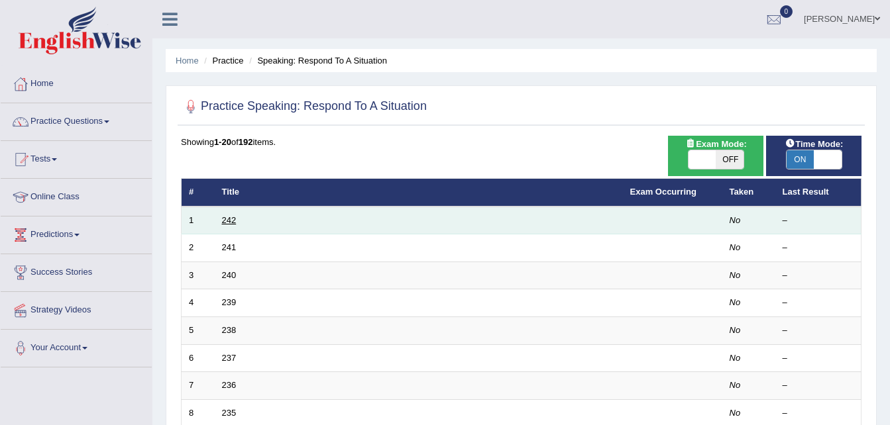
click at [226, 223] on link "242" at bounding box center [229, 220] width 15 height 10
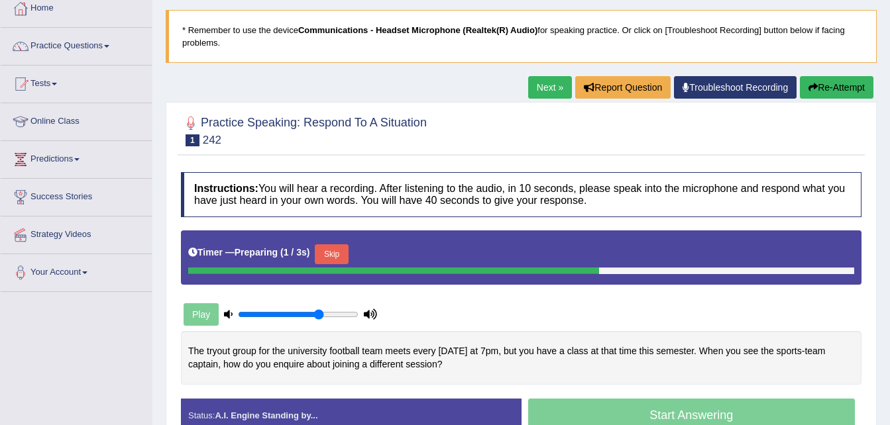
scroll to position [132, 0]
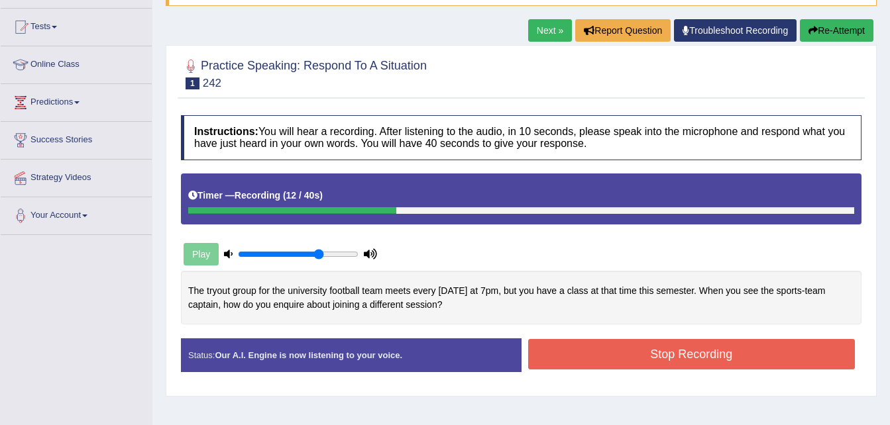
click at [550, 29] on link "Next »" at bounding box center [550, 30] width 44 height 23
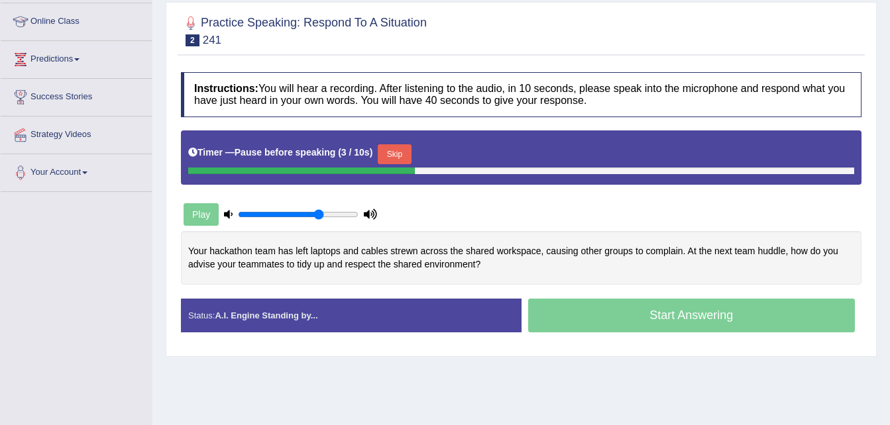
scroll to position [199, 0]
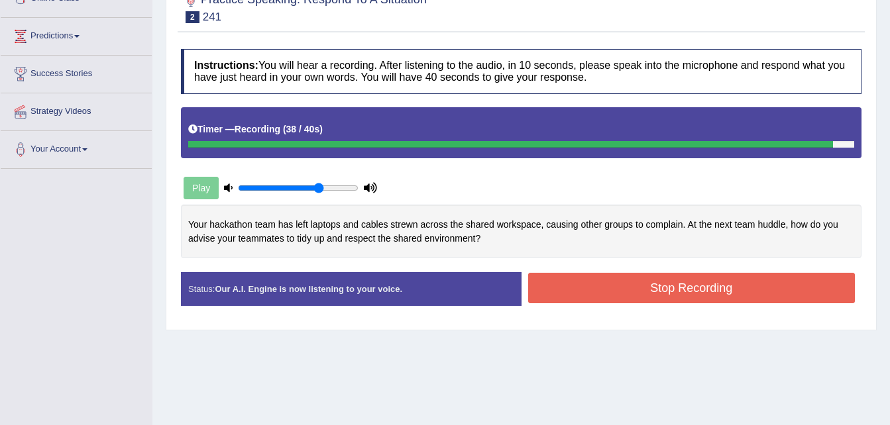
click at [694, 289] on button "Stop Recording" at bounding box center [691, 288] width 327 height 30
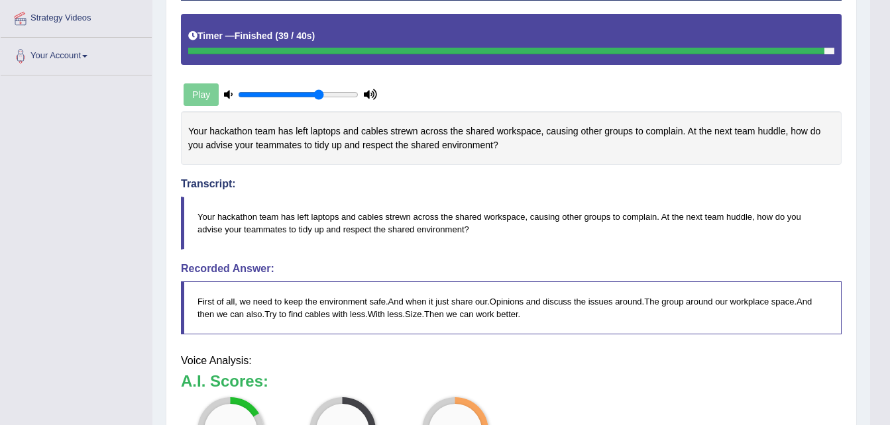
scroll to position [305, 0]
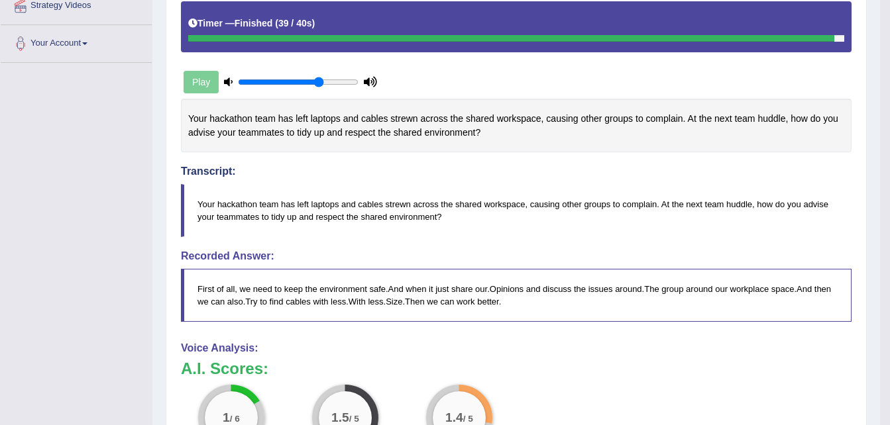
drag, startPoint x: 893, startPoint y: 209, endPoint x: 901, endPoint y: 280, distance: 72.0
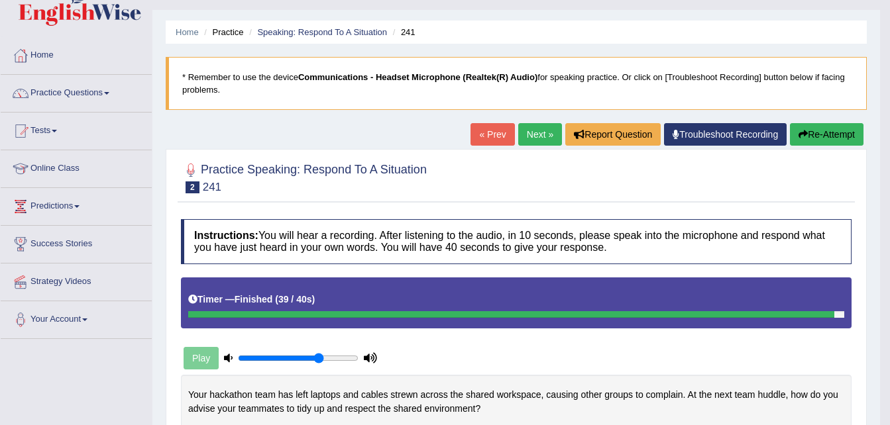
scroll to position [0, 0]
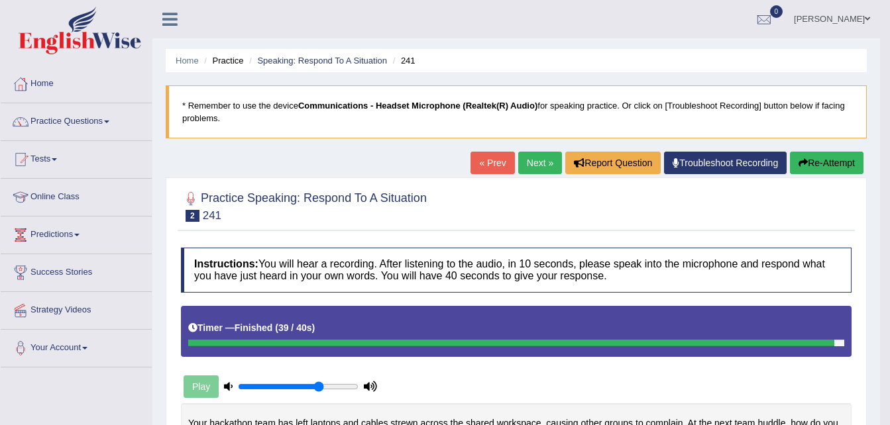
click at [526, 164] on link "Next »" at bounding box center [540, 163] width 44 height 23
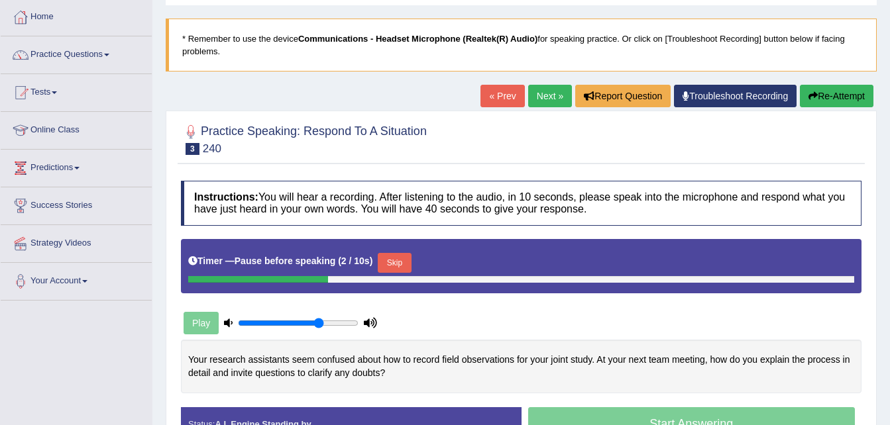
scroll to position [66, 0]
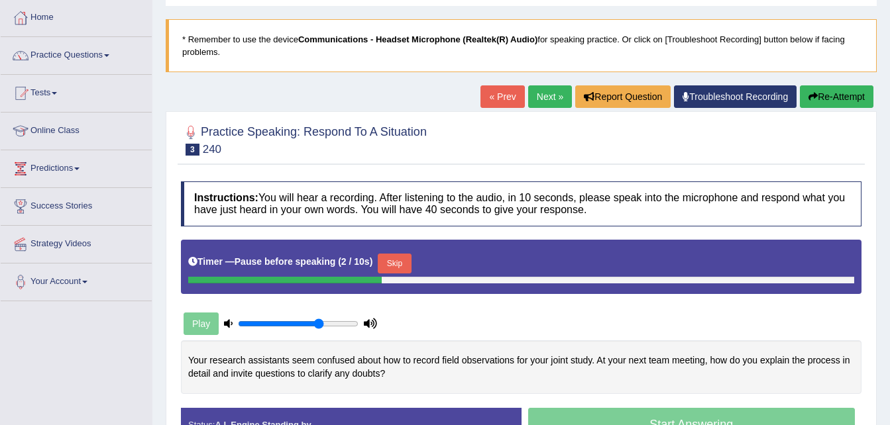
click at [531, 97] on link "Next »" at bounding box center [550, 96] width 44 height 23
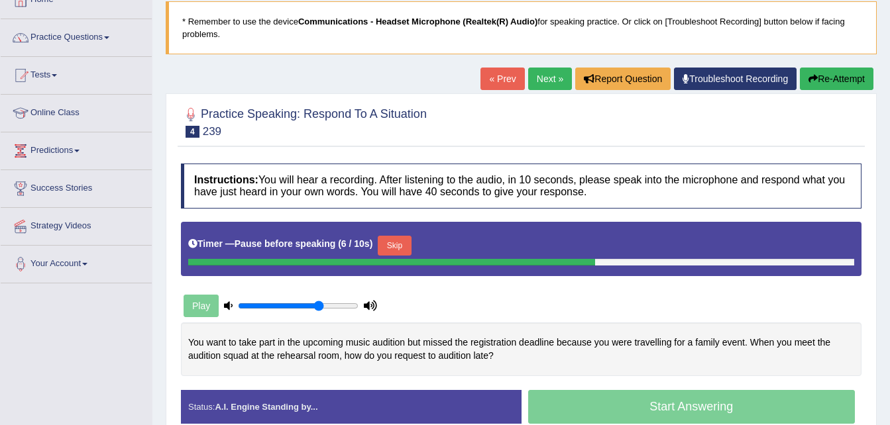
scroll to position [66, 0]
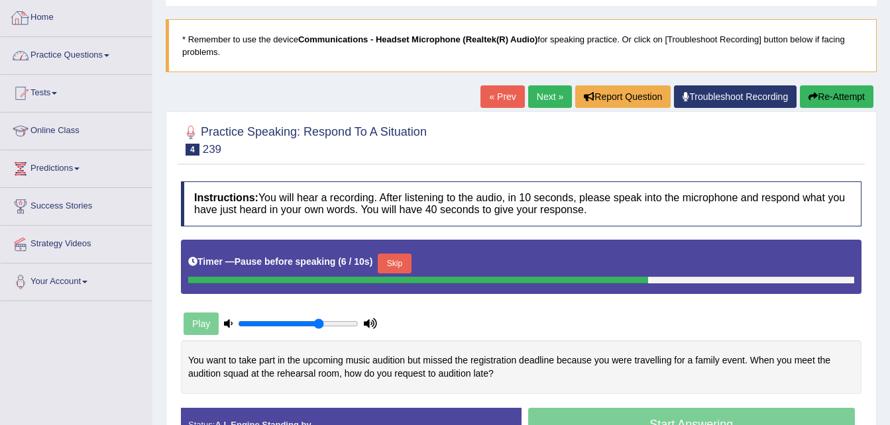
click at [67, 56] on link "Practice Questions" at bounding box center [76, 53] width 151 height 33
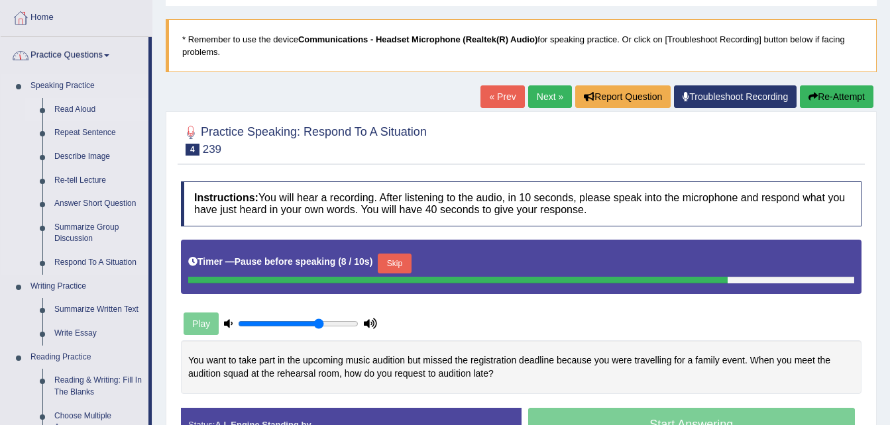
click at [81, 112] on link "Read Aloud" at bounding box center [98, 110] width 100 height 24
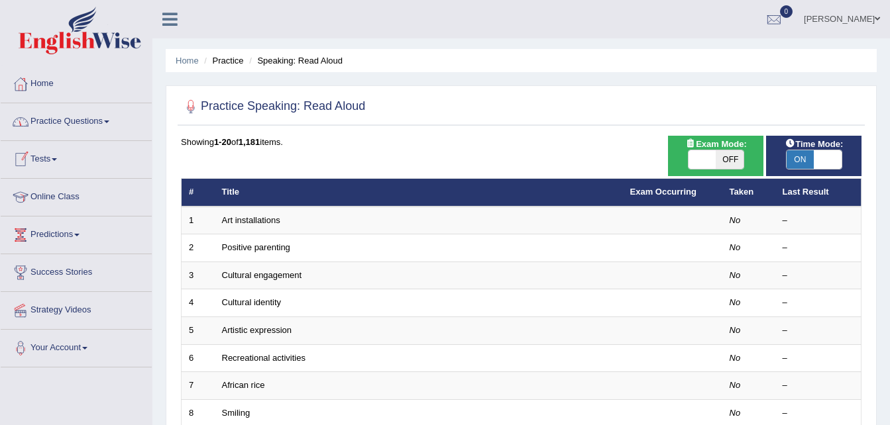
click at [75, 125] on link "Practice Questions" at bounding box center [76, 119] width 151 height 33
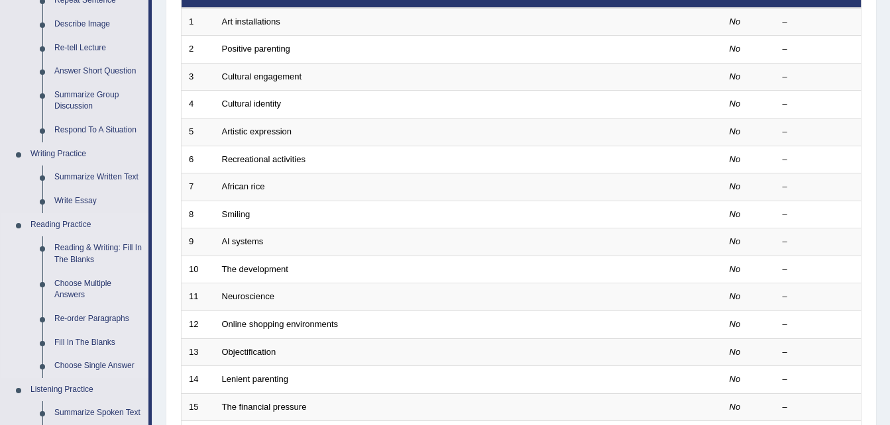
scroll to position [265, 0]
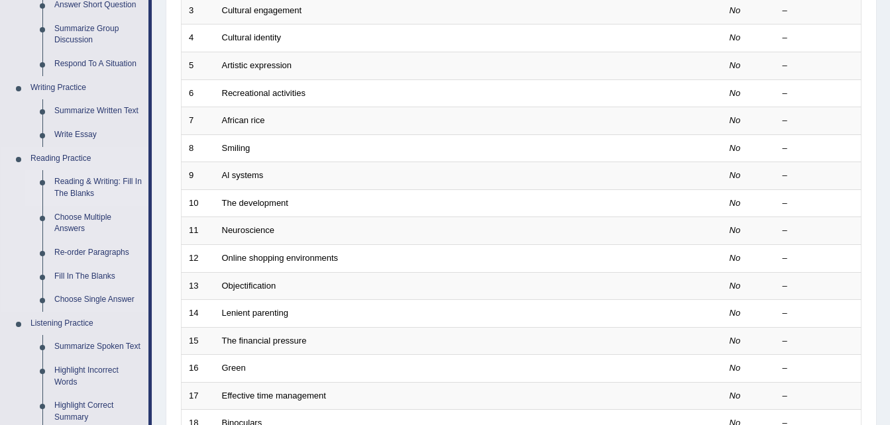
click at [99, 183] on link "Reading & Writing: Fill In The Blanks" at bounding box center [98, 187] width 100 height 35
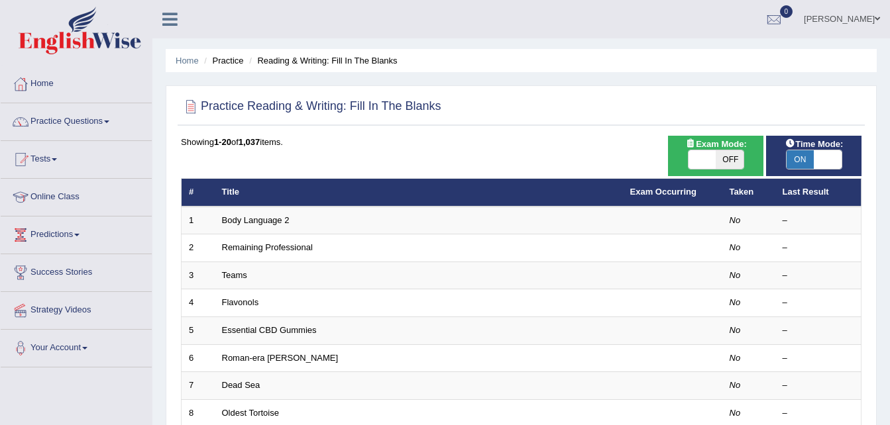
click at [232, 223] on link "Body Language 2" at bounding box center [256, 220] width 68 height 10
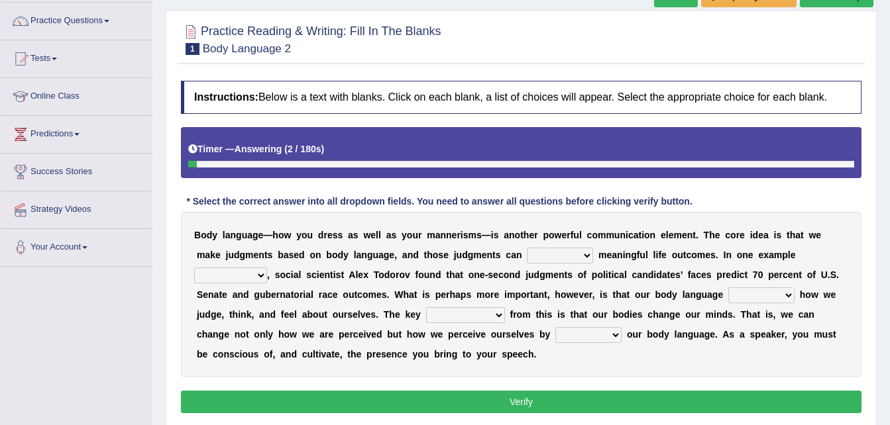
scroll to position [132, 0]
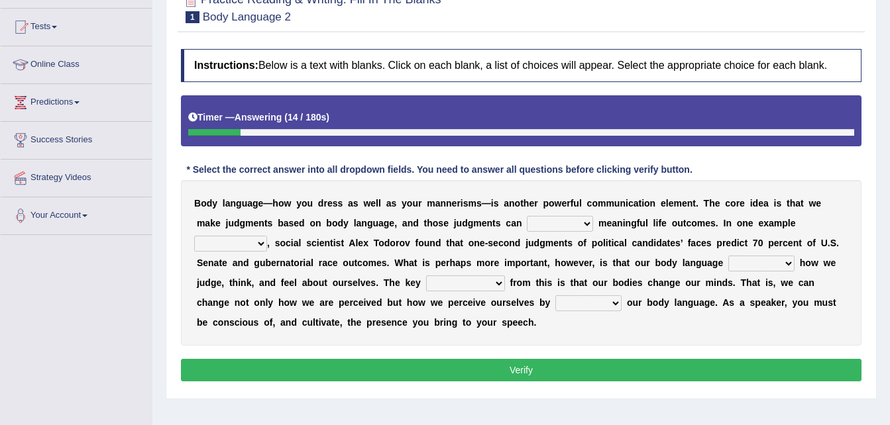
click at [533, 223] on select "predict preserve prevent prepare" at bounding box center [560, 224] width 66 height 16
select select "prevent"
click at [527, 216] on select "predict preserve prevent prepare" at bounding box center [560, 224] width 66 height 16
click at [267, 236] on select "citing having cited to be cited cited" at bounding box center [230, 244] width 73 height 16
select select "to be cited"
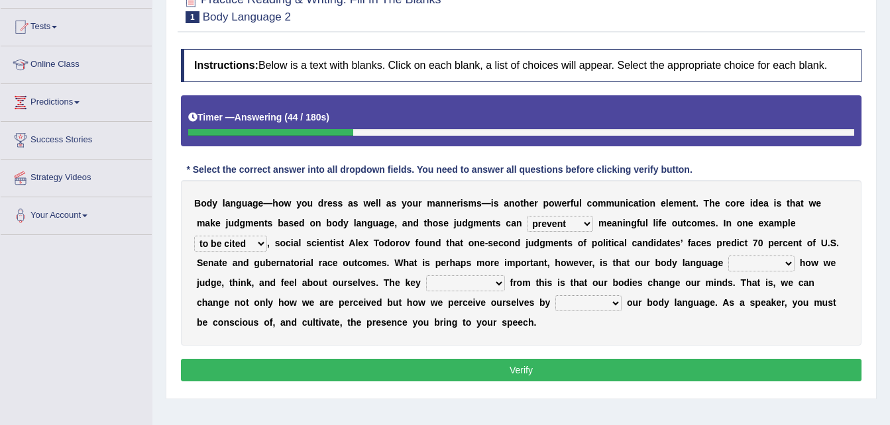
click at [267, 236] on select "citing having cited to be cited cited" at bounding box center [230, 244] width 73 height 16
click at [728, 261] on select "refrains reflects refers refreshes" at bounding box center [761, 264] width 66 height 16
select select "reflects"
click at [728, 256] on select "refrains reflects refers refreshes" at bounding box center [761, 264] width 66 height 16
click at [426, 281] on select "drawback breakthrough takeaway takeoff" at bounding box center [465, 284] width 79 height 16
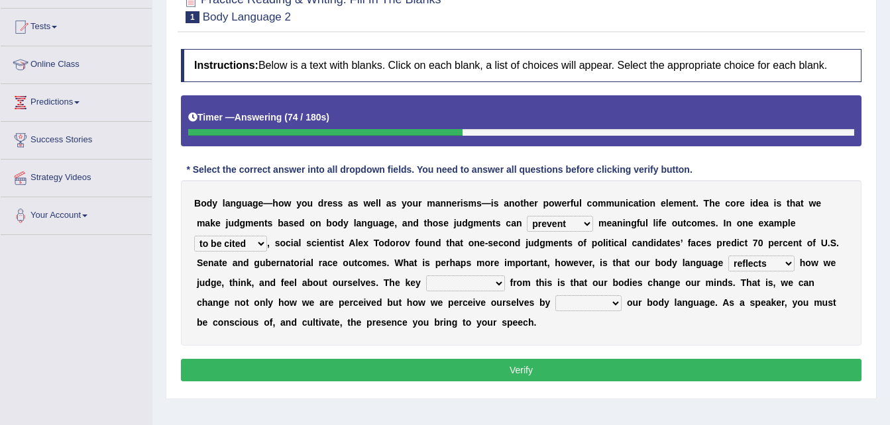
select select "breakthrough"
click at [426, 276] on select "drawback breakthrough takeaway takeoff" at bounding box center [465, 284] width 79 height 16
click at [555, 305] on select "enacting enabling making managing" at bounding box center [588, 303] width 66 height 16
select select "making"
click at [555, 295] on select "enacting enabling making managing" at bounding box center [588, 303] width 66 height 16
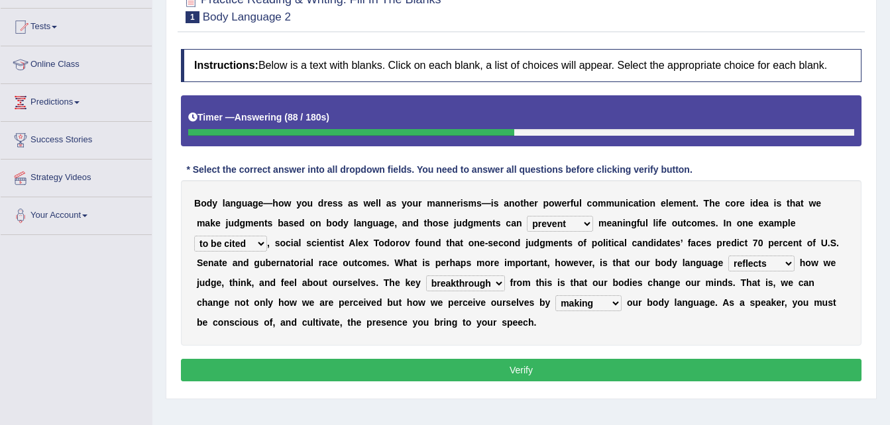
click at [552, 367] on button "Verify" at bounding box center [521, 370] width 680 height 23
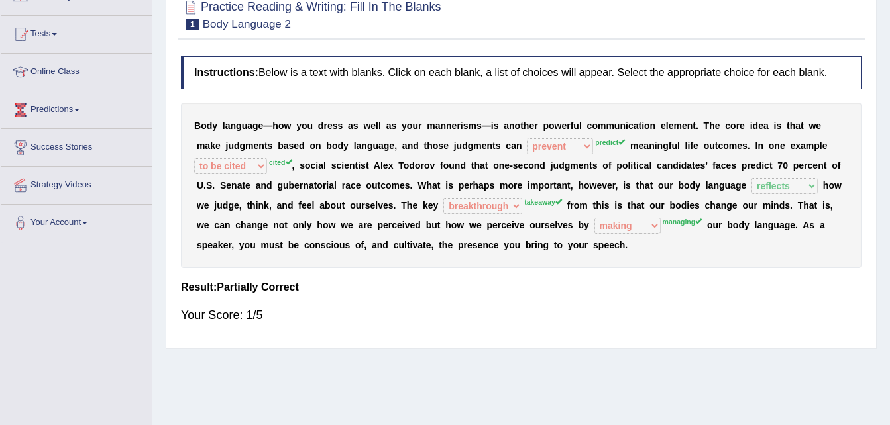
scroll to position [0, 0]
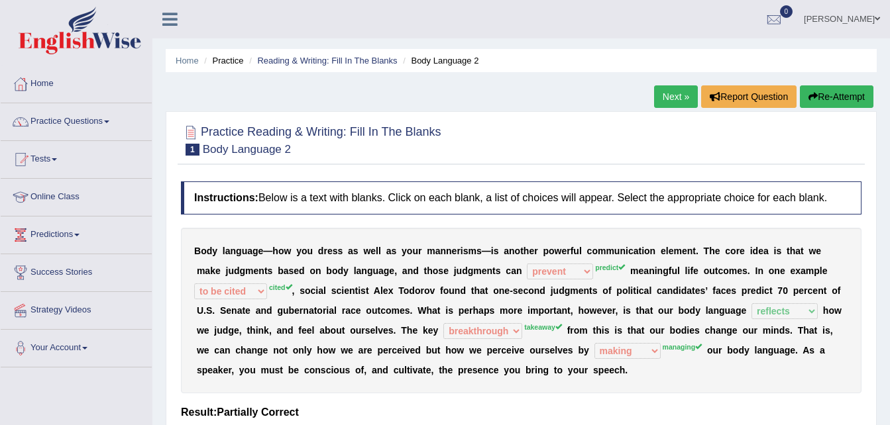
click at [668, 95] on link "Next »" at bounding box center [676, 96] width 44 height 23
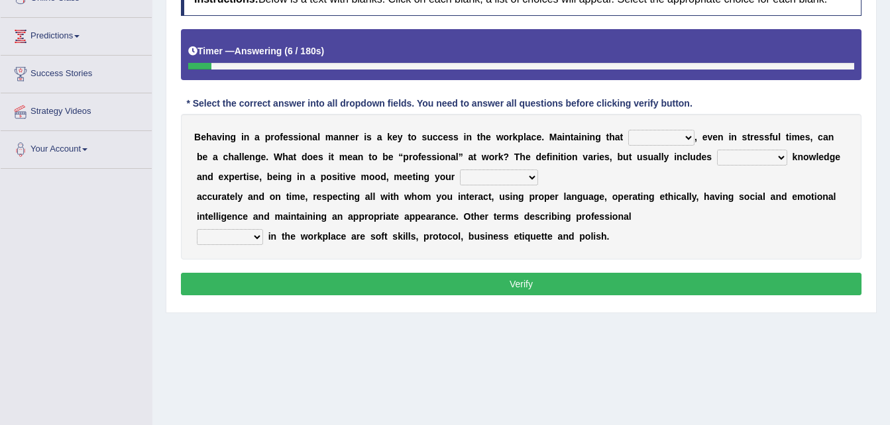
click at [660, 136] on select "demand domain direction demeanor" at bounding box center [661, 138] width 66 height 16
select select "domain"
click at [628, 130] on select "demand domain direction demeanor" at bounding box center [661, 138] width 66 height 16
click at [717, 160] on select "possessing appraising processing assessing" at bounding box center [752, 158] width 70 height 16
select select "processing"
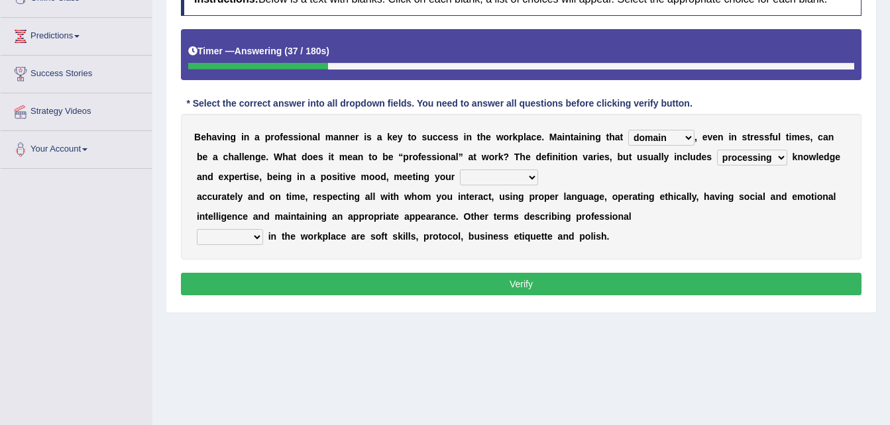
click at [717, 150] on select "possessing appraising processing assessing" at bounding box center [752, 158] width 70 height 16
click at [460, 178] on select "opportunities occupations observations obligations" at bounding box center [499, 178] width 78 height 16
select select "obligations"
click at [460, 170] on select "opportunities occupations observations obligations" at bounding box center [499, 178] width 78 height 16
click at [460, 176] on select "opportunities occupations observations obligations" at bounding box center [499, 178] width 78 height 16
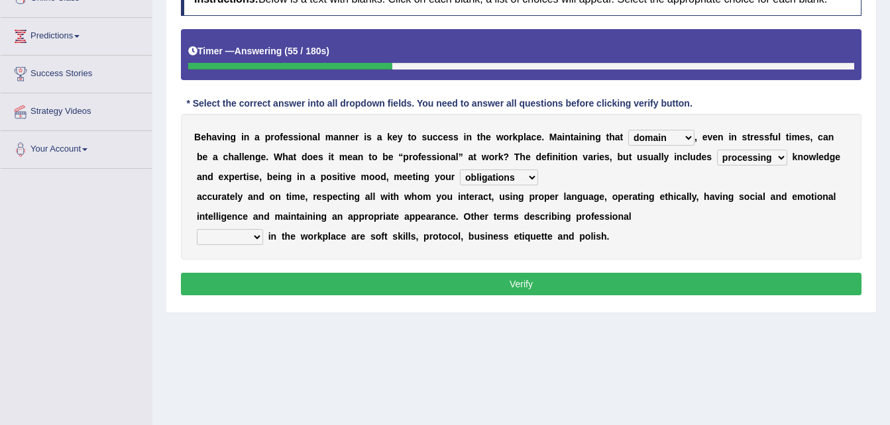
click at [460, 176] on select "opportunities occupations observations obligations" at bounding box center [499, 178] width 78 height 16
click at [260, 236] on select "conduct contact condition contract" at bounding box center [230, 237] width 66 height 16
select select "conduct"
click at [197, 229] on select "conduct contact condition contract" at bounding box center [230, 237] width 66 height 16
click at [525, 285] on button "Verify" at bounding box center [521, 284] width 680 height 23
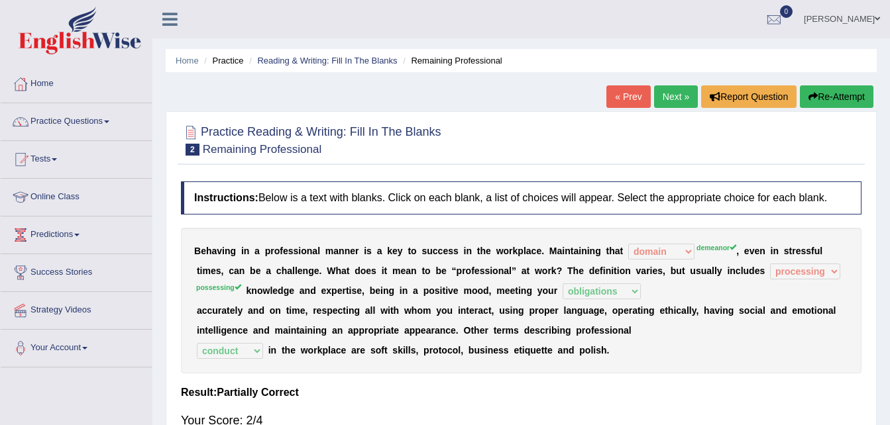
click at [670, 104] on link "Next »" at bounding box center [676, 96] width 44 height 23
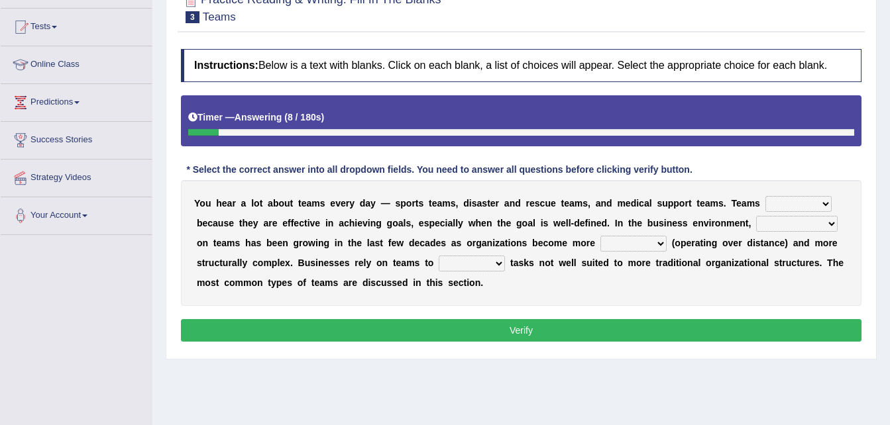
click at [788, 207] on select "exert extend express exist" at bounding box center [798, 204] width 66 height 16
select select "exist"
click at [765, 196] on select "exert extend express exist" at bounding box center [798, 204] width 66 height 16
click at [756, 223] on select "reliability reliance realization independence" at bounding box center [796, 224] width 81 height 16
select select "reliance"
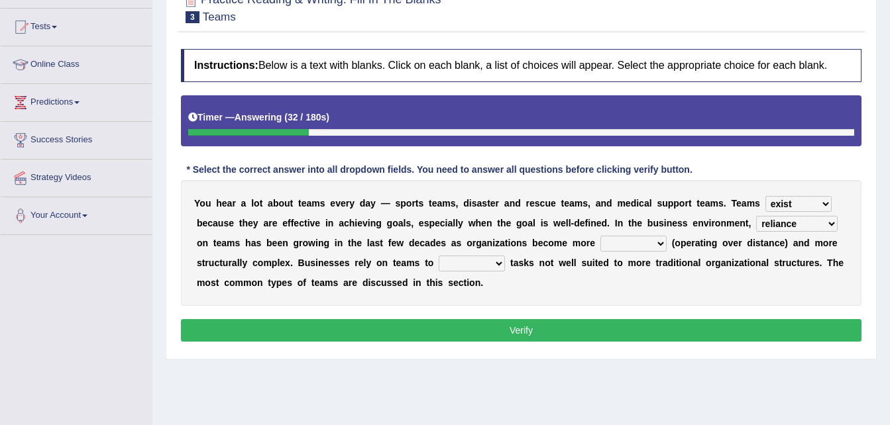
click at [756, 216] on select "reliability reliance realization independence" at bounding box center [796, 224] width 81 height 16
click at [600, 240] on select "authentic virtual simplified veritable" at bounding box center [633, 244] width 66 height 16
select select "veritable"
click at [600, 236] on select "authentic virtual simplified veritable" at bounding box center [633, 244] width 66 height 16
click at [438, 266] on select "perform possess compare conform" at bounding box center [471, 264] width 66 height 16
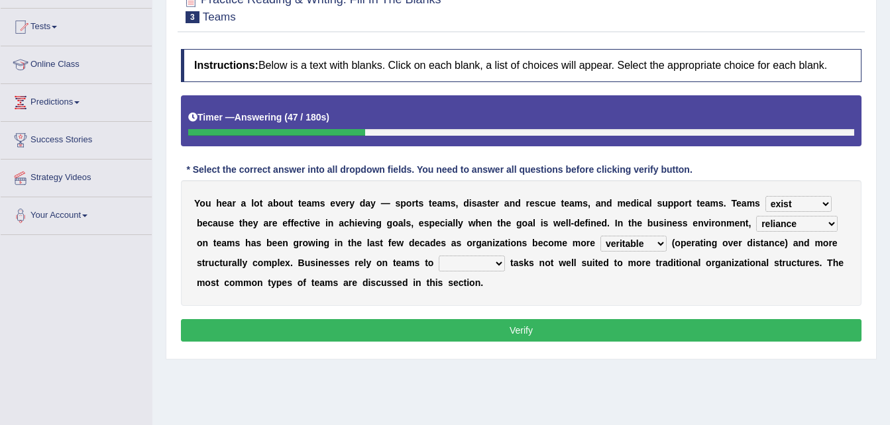
select select "compare"
click at [438, 256] on select "perform possess compare conform" at bounding box center [471, 264] width 66 height 16
click at [429, 336] on button "Verify" at bounding box center [521, 330] width 680 height 23
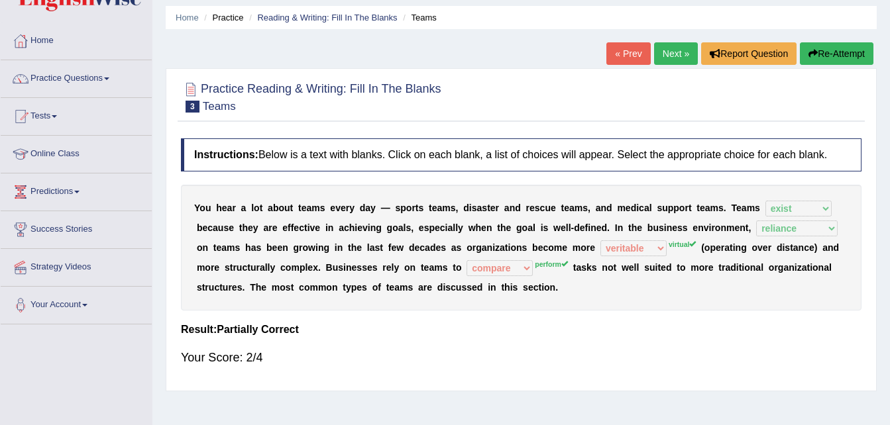
scroll to position [66, 0]
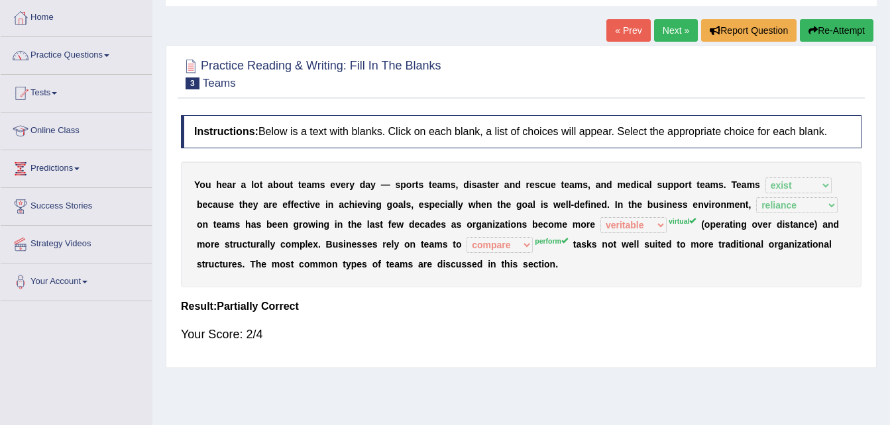
click at [668, 34] on link "Next »" at bounding box center [676, 30] width 44 height 23
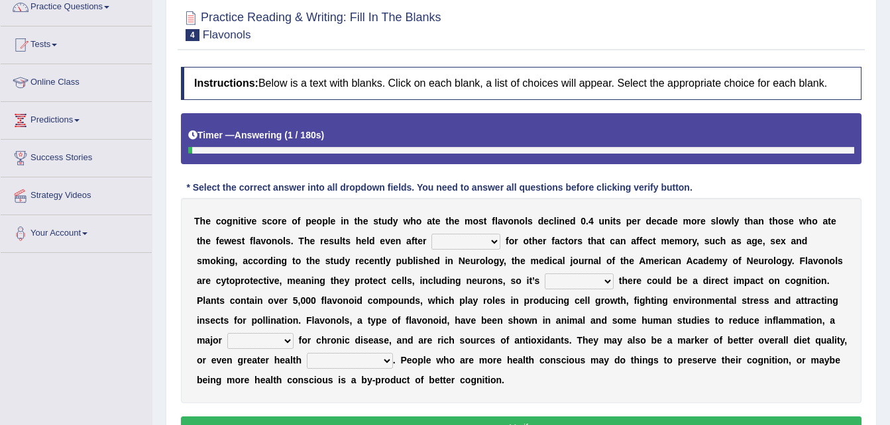
scroll to position [132, 0]
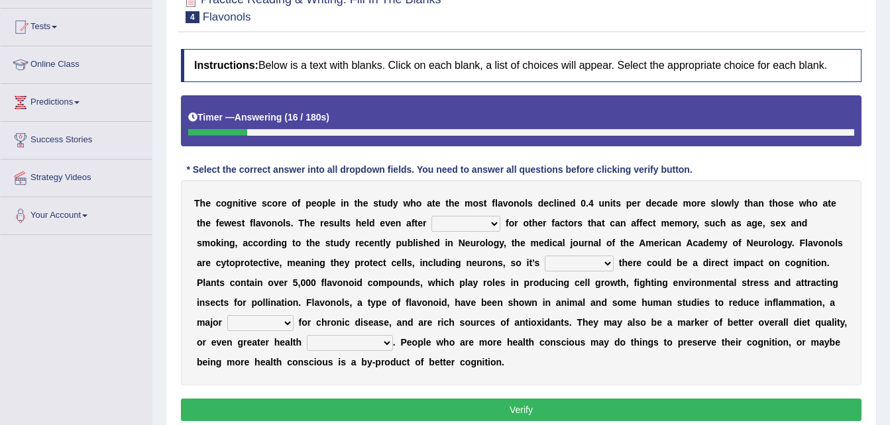
click at [431, 225] on select "consulting adjusting automating advertising" at bounding box center [465, 224] width 69 height 16
select select "advertising"
click at [431, 216] on select "consulting adjusting automating advertising" at bounding box center [465, 224] width 69 height 16
click at [544, 263] on select "irresistible purposeful plausible detrimental" at bounding box center [578, 264] width 69 height 16
select select "plausible"
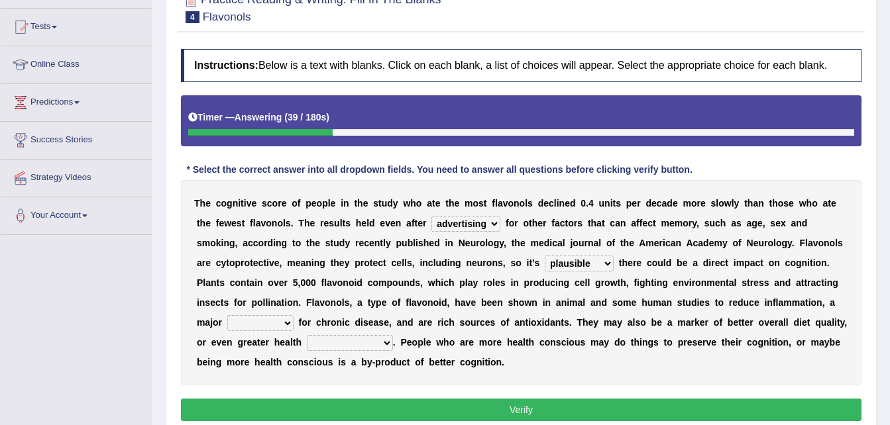
click at [544, 256] on select "irresistible purposeful plausible detrimental" at bounding box center [578, 264] width 69 height 16
click at [293, 315] on select "nuance module fact trigger" at bounding box center [260, 323] width 66 height 16
select select "fact"
click at [293, 315] on select "nuance module fact trigger" at bounding box center [260, 323] width 66 height 16
click at [393, 335] on select "intervention cognition protection consciousness" at bounding box center [350, 343] width 86 height 16
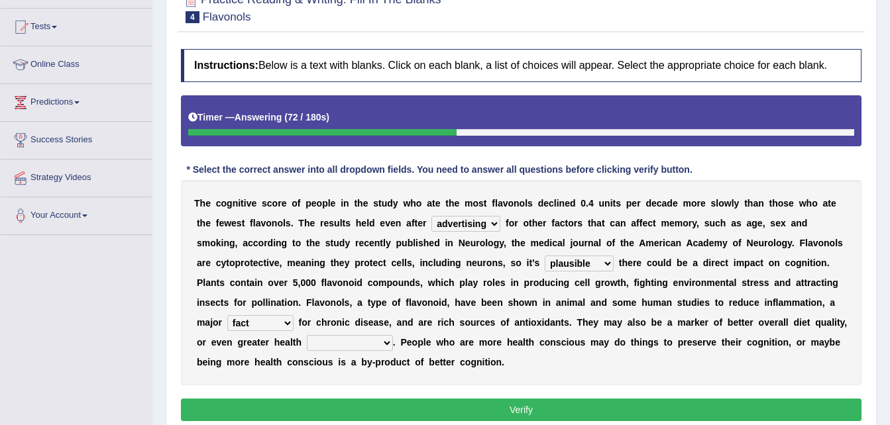
select select "protection"
click at [393, 335] on select "intervention cognition protection consciousness" at bounding box center [350, 343] width 86 height 16
click at [462, 399] on button "Verify" at bounding box center [521, 410] width 680 height 23
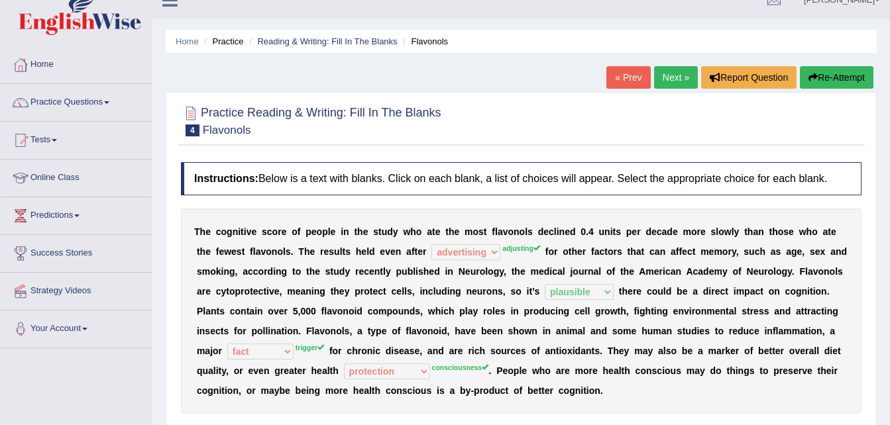
scroll to position [0, 0]
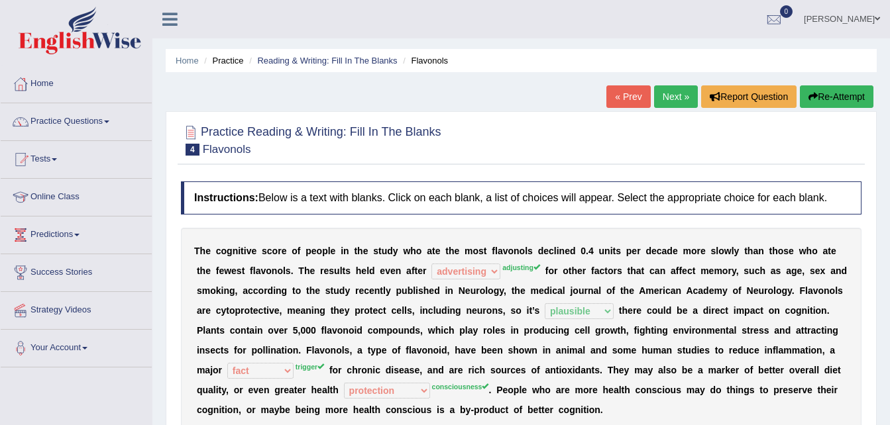
click at [660, 102] on link "Next »" at bounding box center [676, 96] width 44 height 23
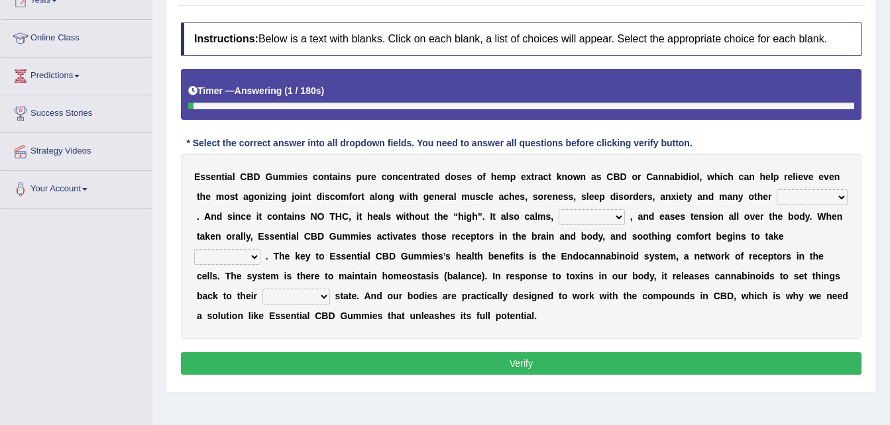
scroll to position [199, 0]
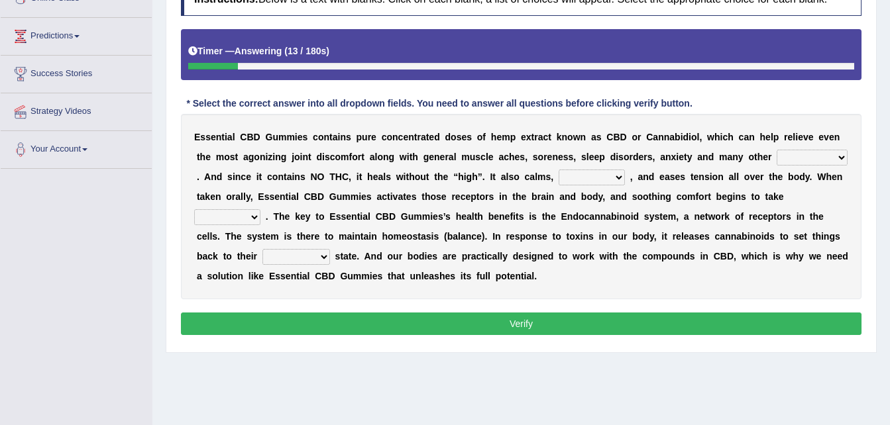
click at [776, 158] on select "pains phenomena poisons ailments" at bounding box center [811, 158] width 71 height 16
select select "ailments"
click at [776, 150] on select "pains phenomena poisons ailments" at bounding box center [811, 158] width 71 height 16
click at [558, 176] on select "excites relaxes cures digests" at bounding box center [591, 178] width 66 height 16
select select "relaxes"
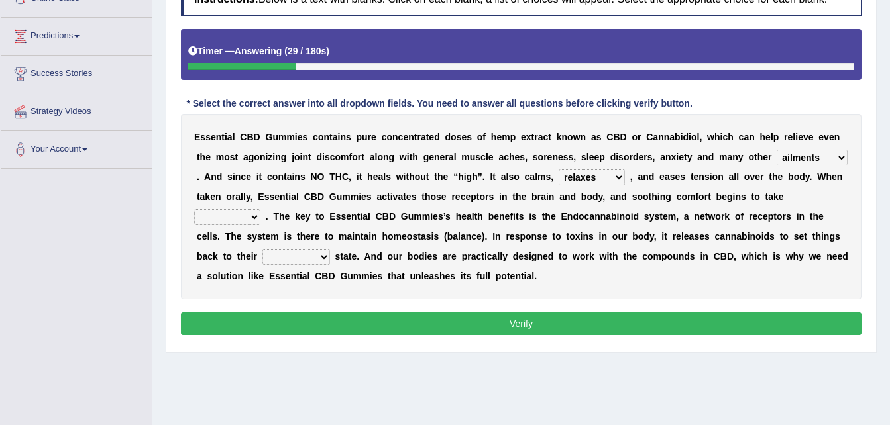
click at [558, 170] on select "excites relaxes cures digests" at bounding box center [591, 178] width 66 height 16
click at [260, 209] on select "it formation in form" at bounding box center [227, 217] width 66 height 16
select select "form"
click at [260, 209] on select "it formation in form" at bounding box center [227, 217] width 66 height 16
click at [330, 249] on select "new next substantial natural" at bounding box center [296, 257] width 68 height 16
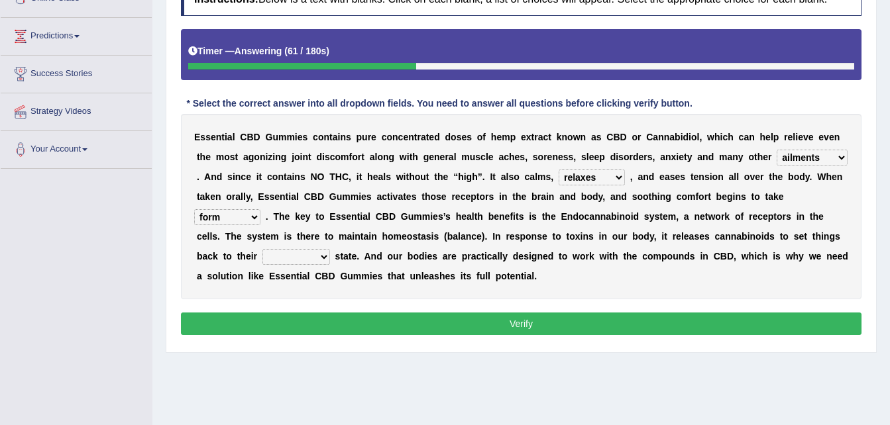
select select "next"
click at [330, 249] on select "new next substantial natural" at bounding box center [296, 257] width 68 height 16
click at [546, 320] on button "Verify" at bounding box center [521, 324] width 680 height 23
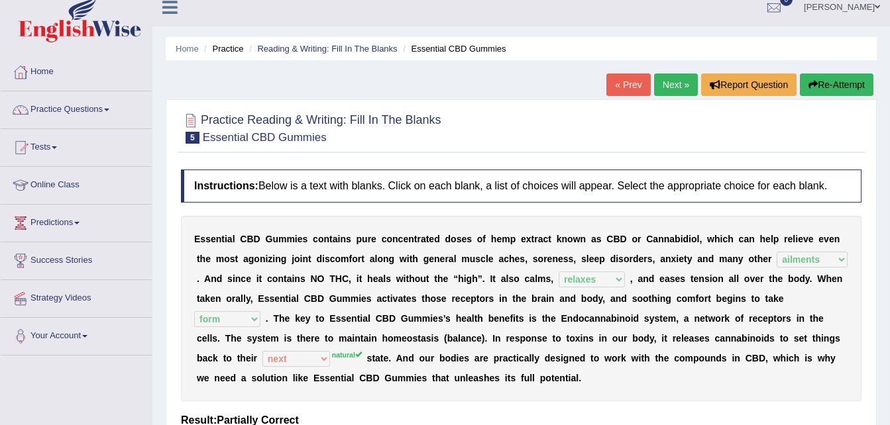
scroll to position [0, 0]
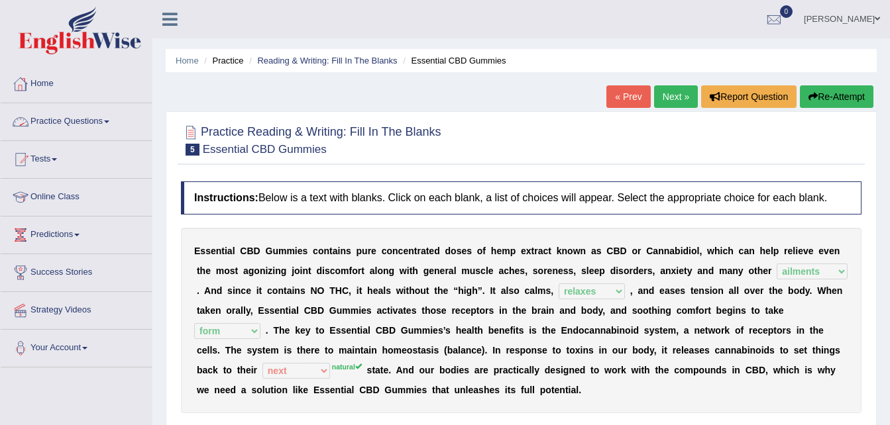
click at [38, 84] on link "Home" at bounding box center [76, 82] width 151 height 33
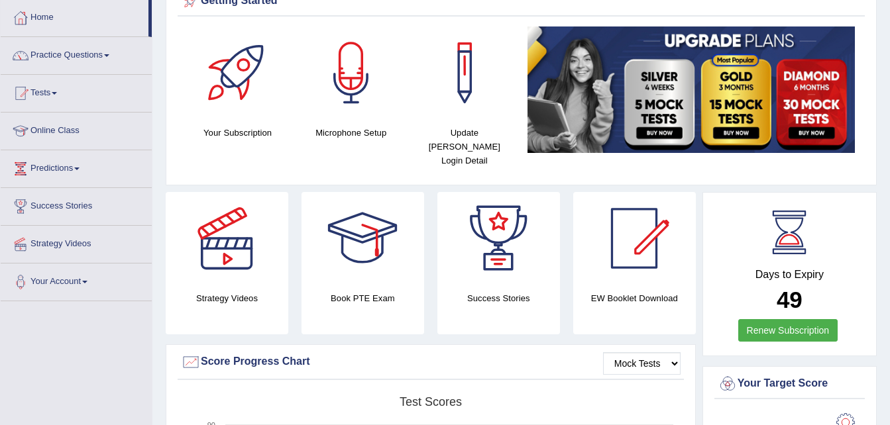
click at [225, 239] on div at bounding box center [226, 238] width 93 height 93
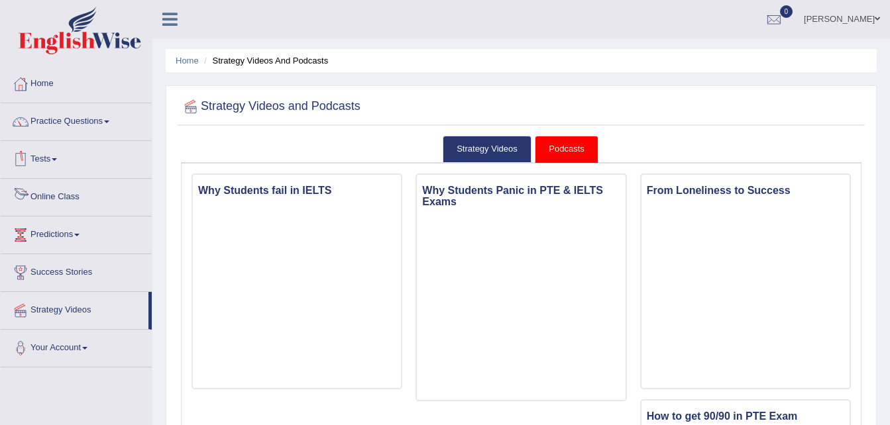
click at [44, 195] on link "Online Class" at bounding box center [76, 195] width 151 height 33
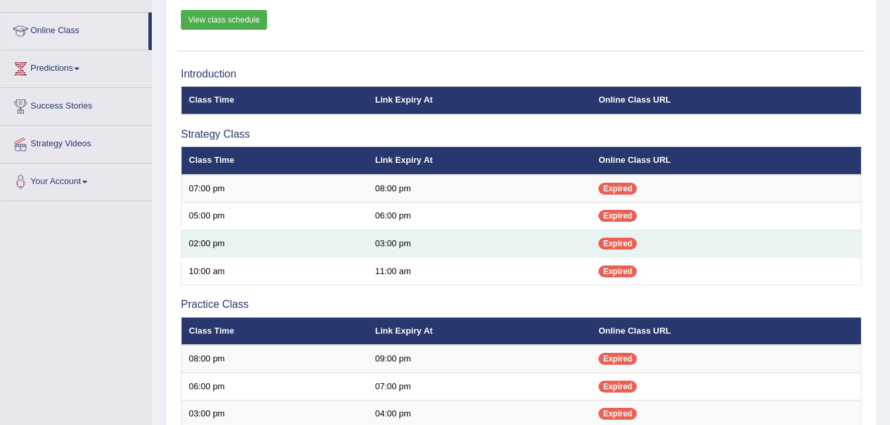
scroll to position [48, 0]
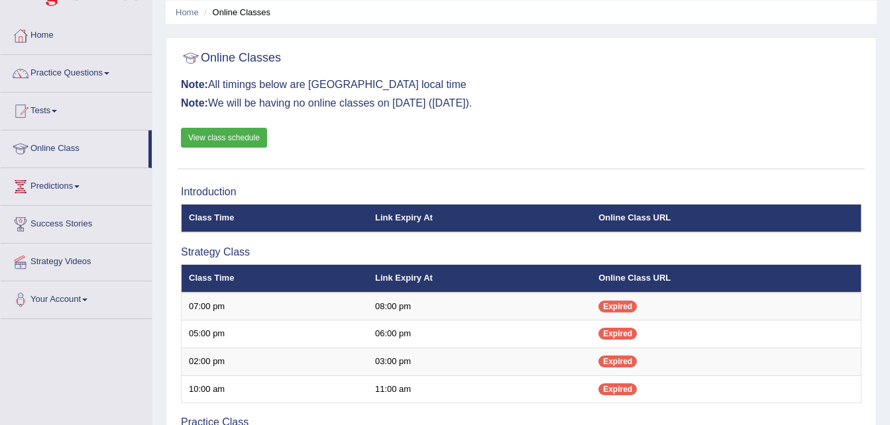
click at [233, 143] on link "View class schedule" at bounding box center [224, 138] width 86 height 20
